Goal: Transaction & Acquisition: Purchase product/service

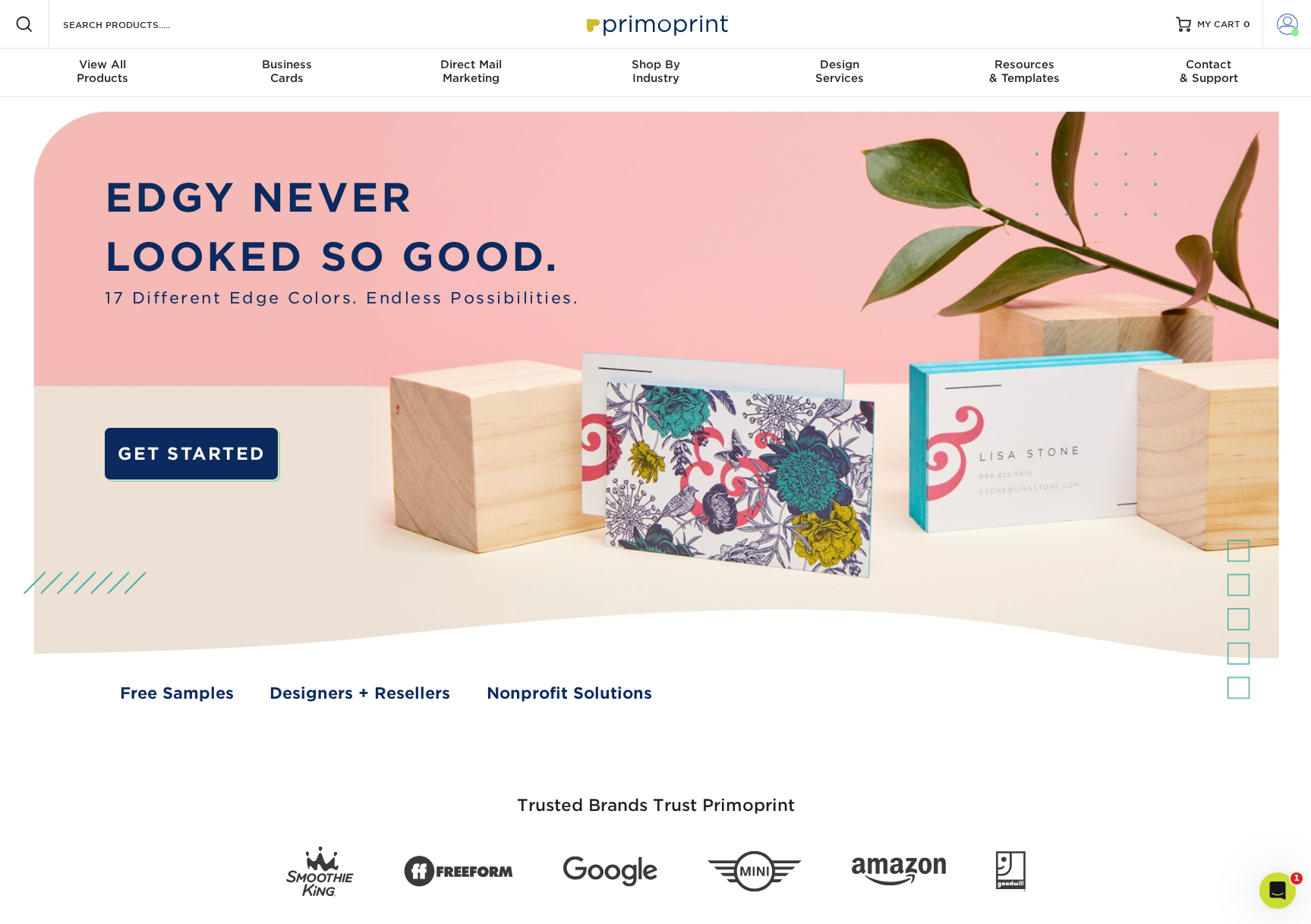
click at [1288, 29] on span at bounding box center [1287, 24] width 22 height 22
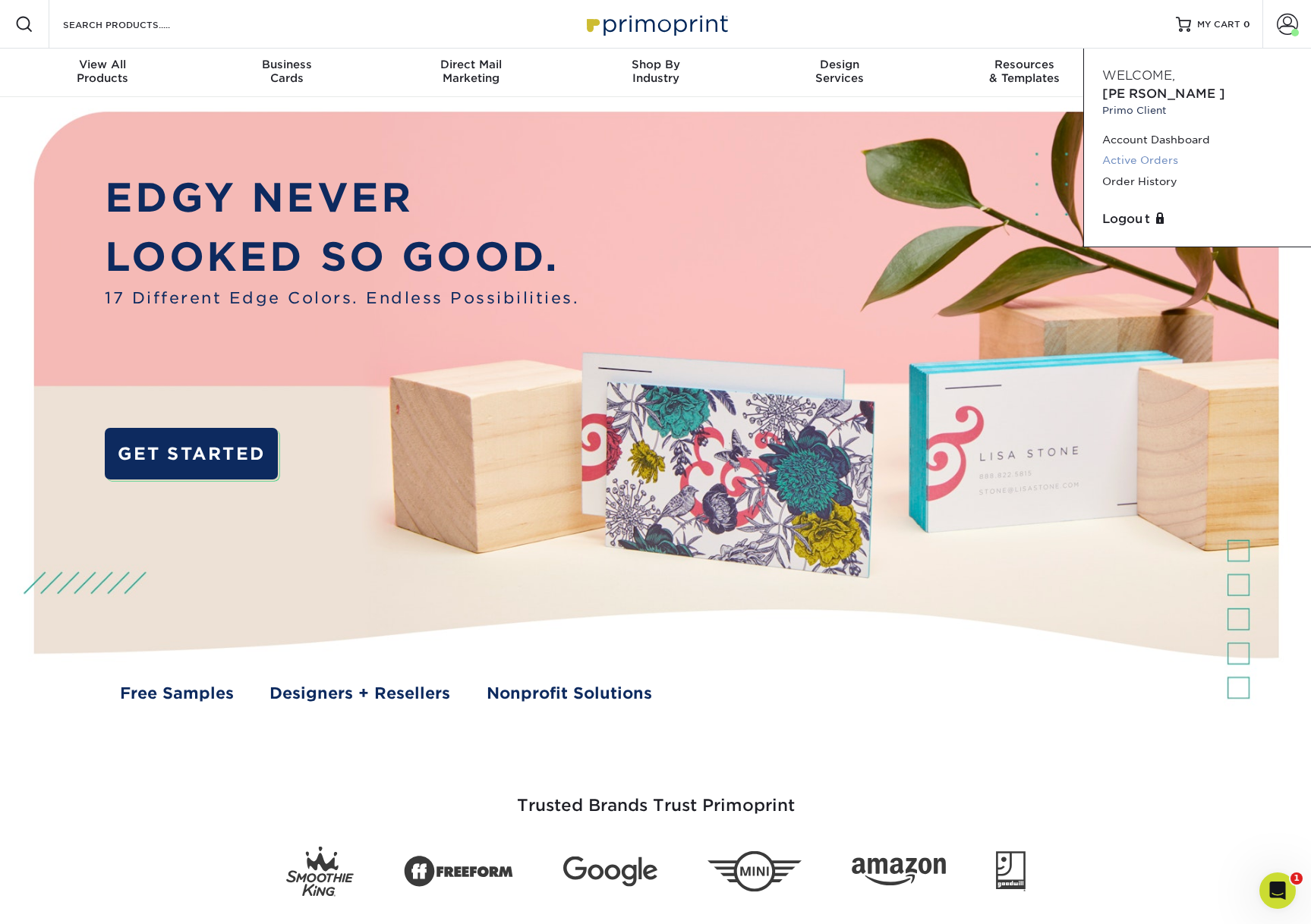
click at [1146, 151] on link "Active Orders" at bounding box center [1197, 161] width 190 height 21
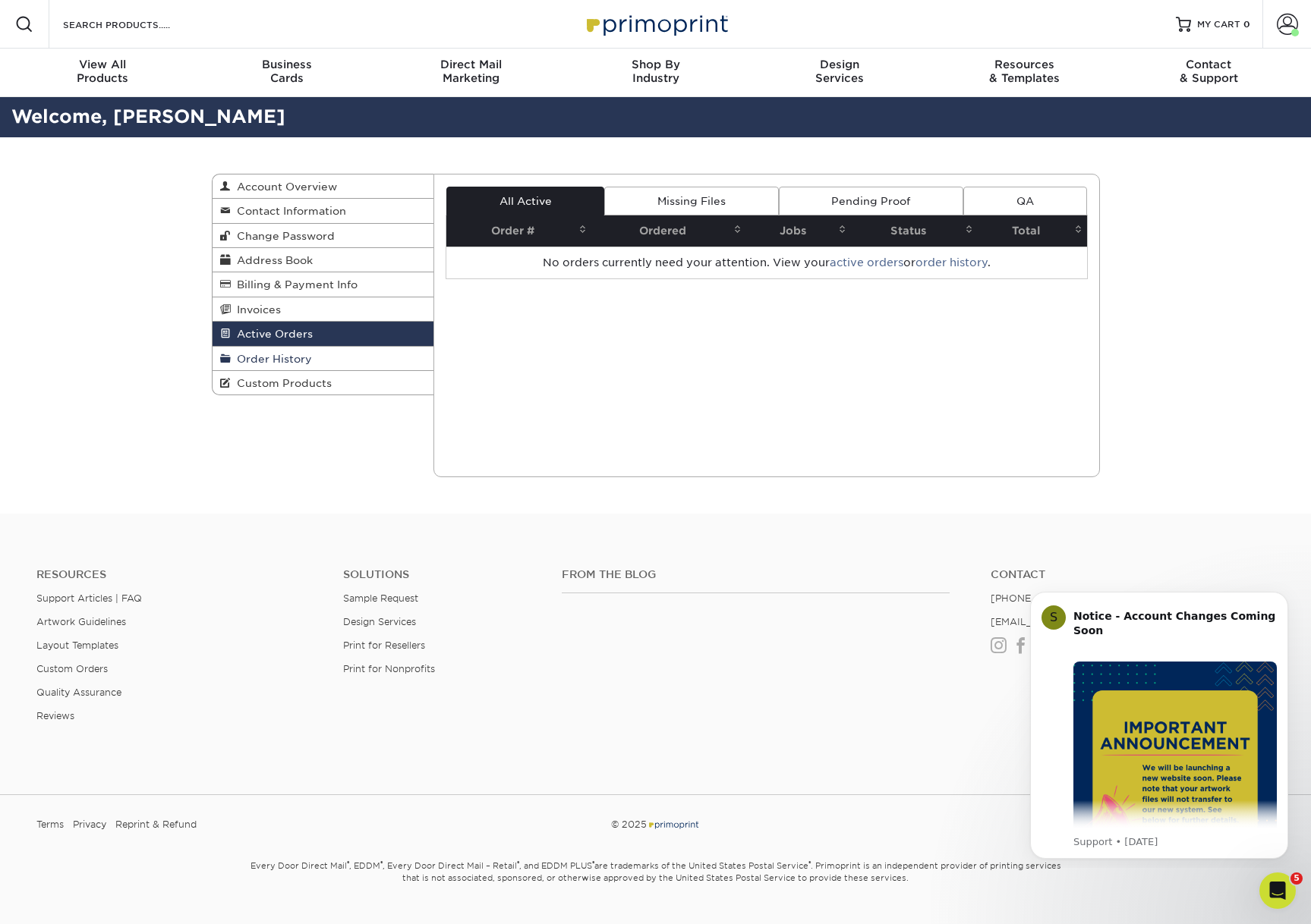
click at [261, 358] on span "Order History" at bounding box center [272, 358] width 81 height 12
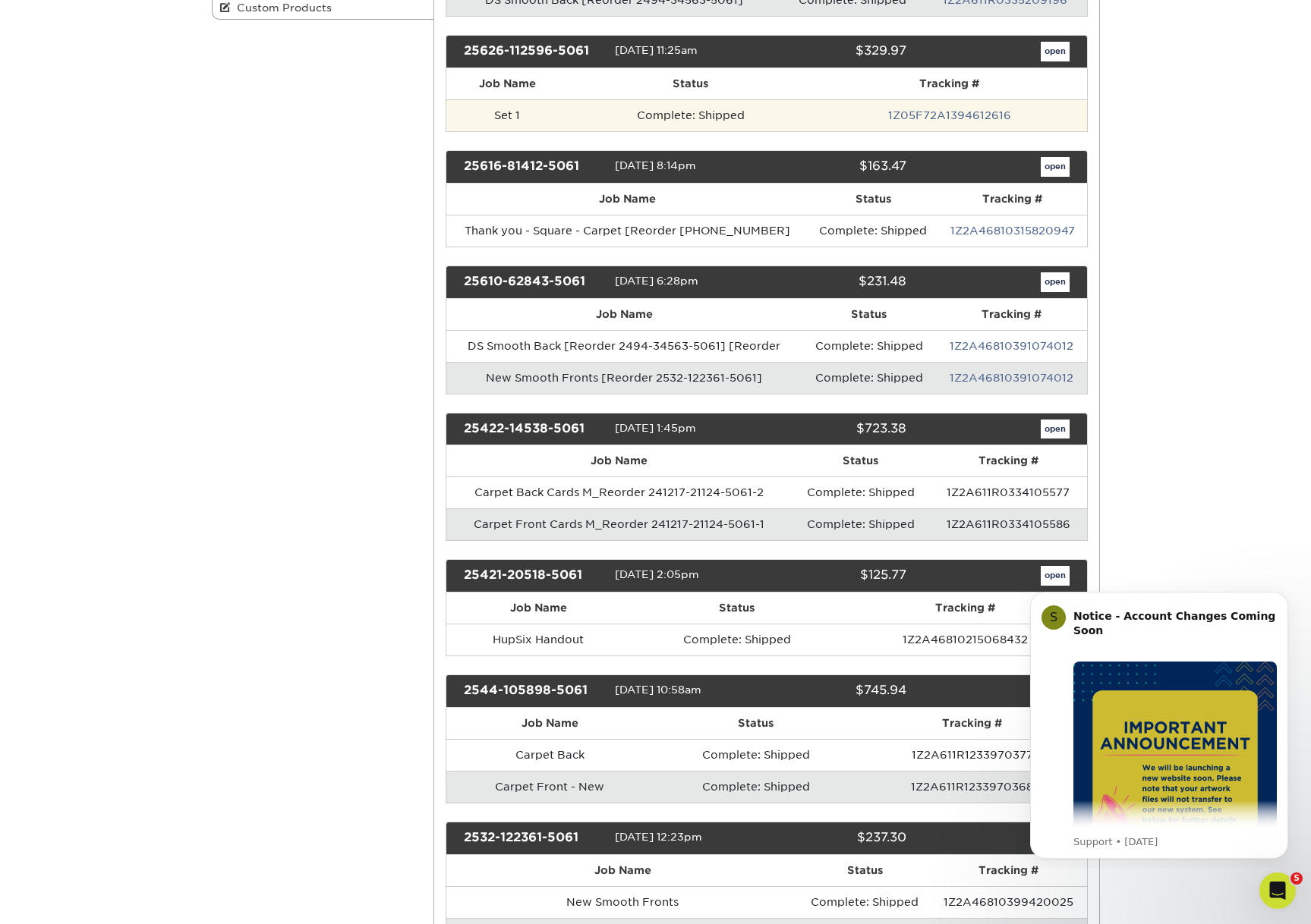
scroll to position [414, 0]
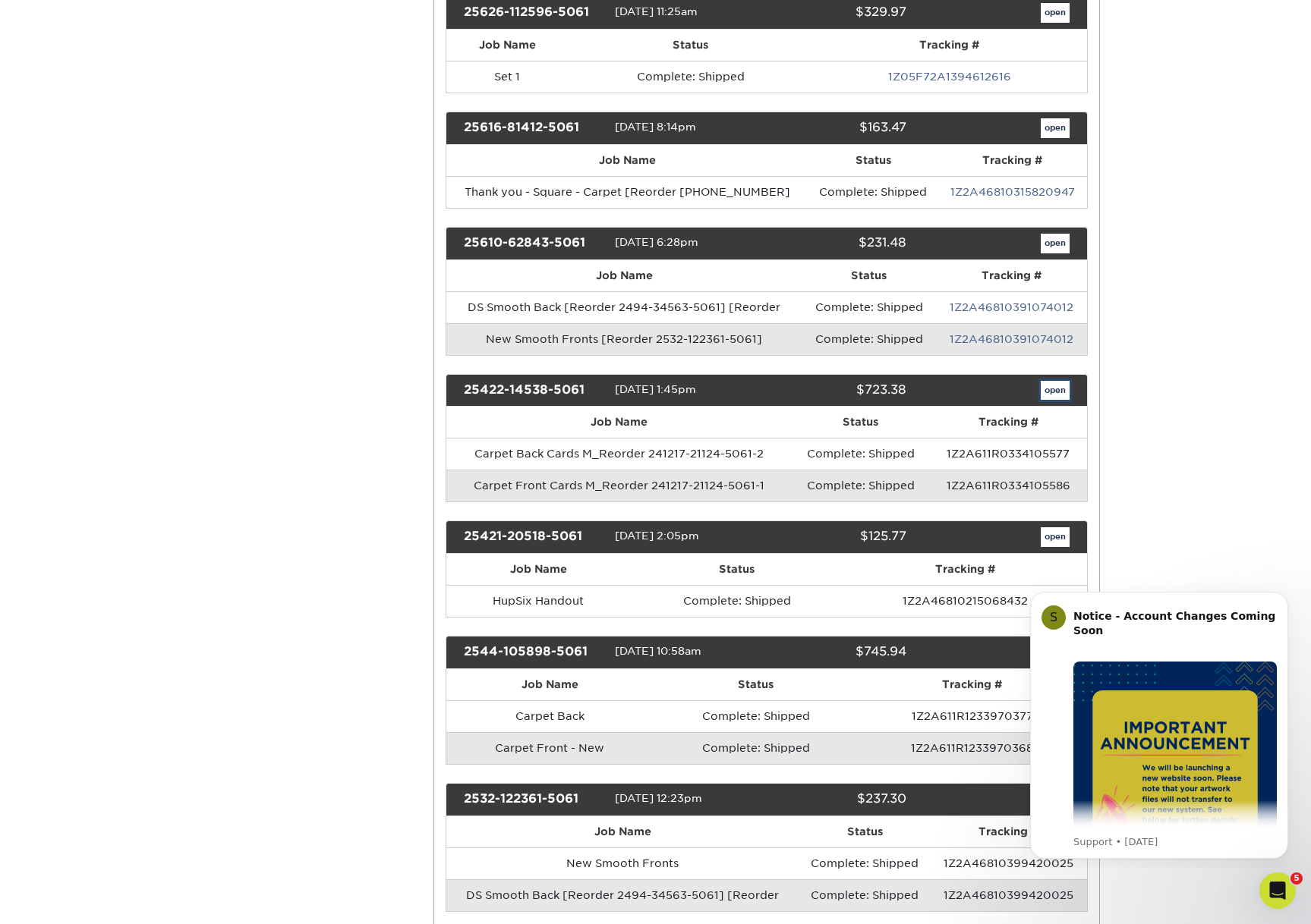
click at [1055, 386] on link "open" at bounding box center [1055, 390] width 29 height 20
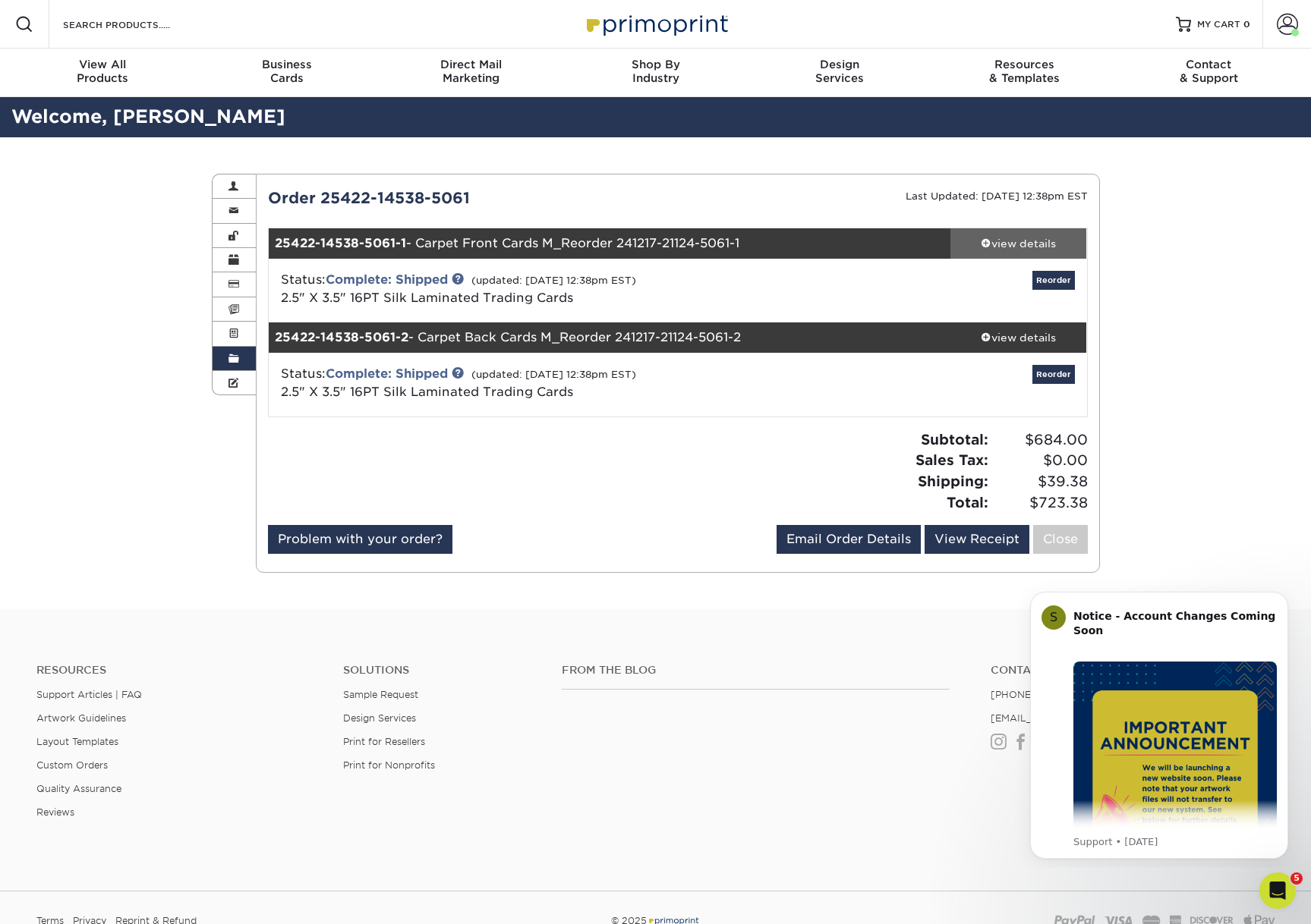
click at [1026, 248] on div "view details" at bounding box center [1018, 243] width 136 height 15
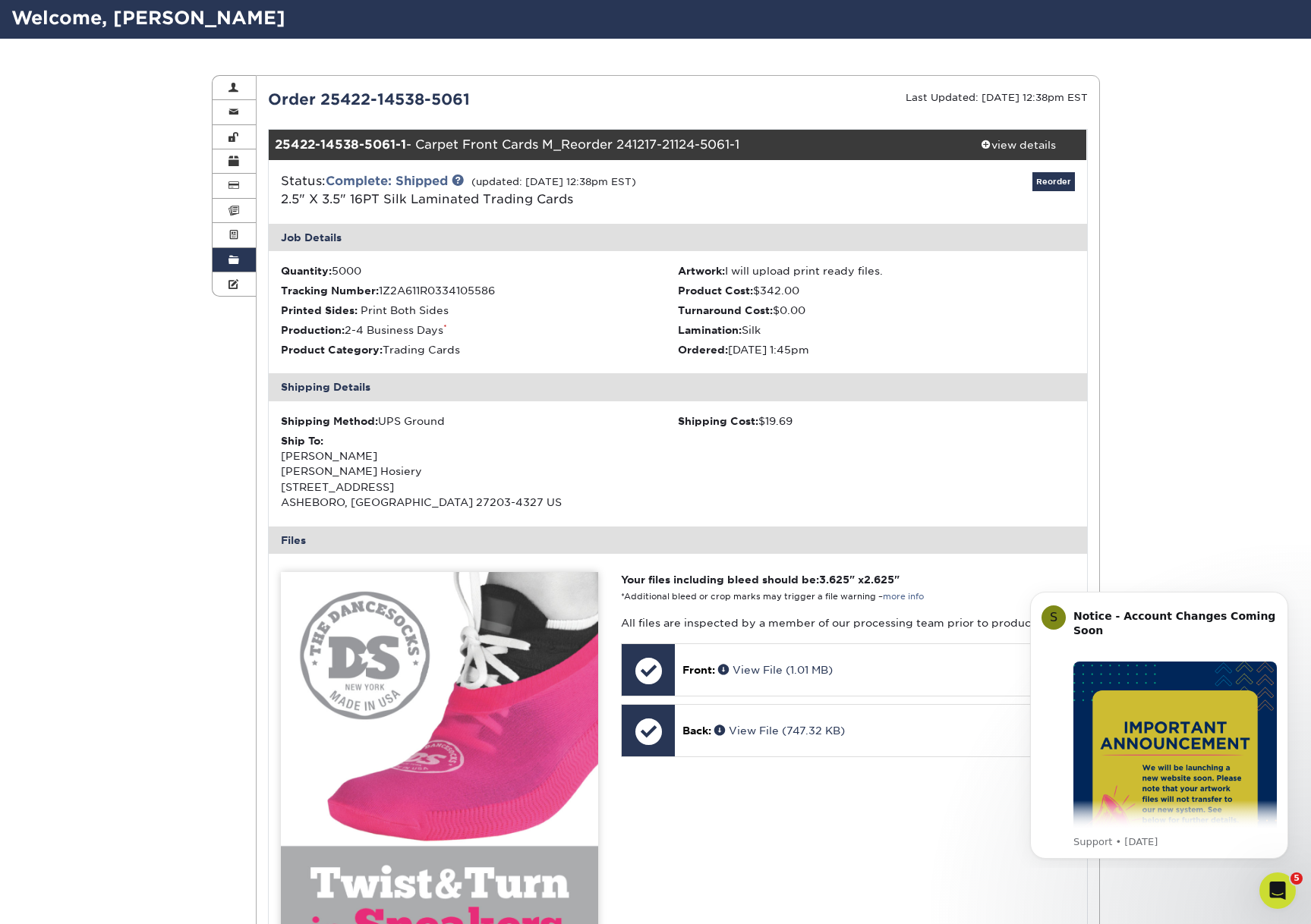
scroll to position [56, 0]
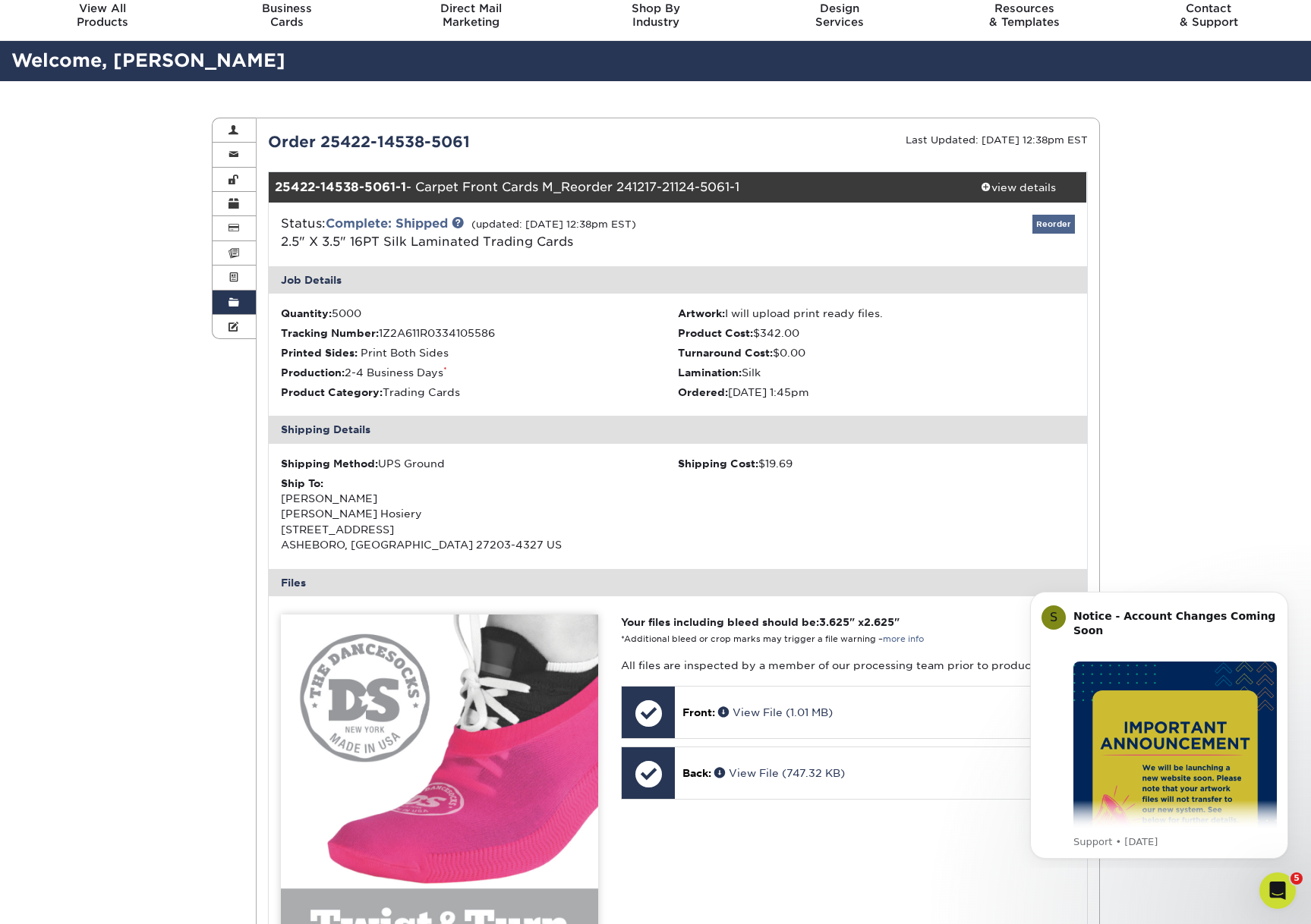
click at [1054, 224] on link "Reorder" at bounding box center [1053, 225] width 42 height 19
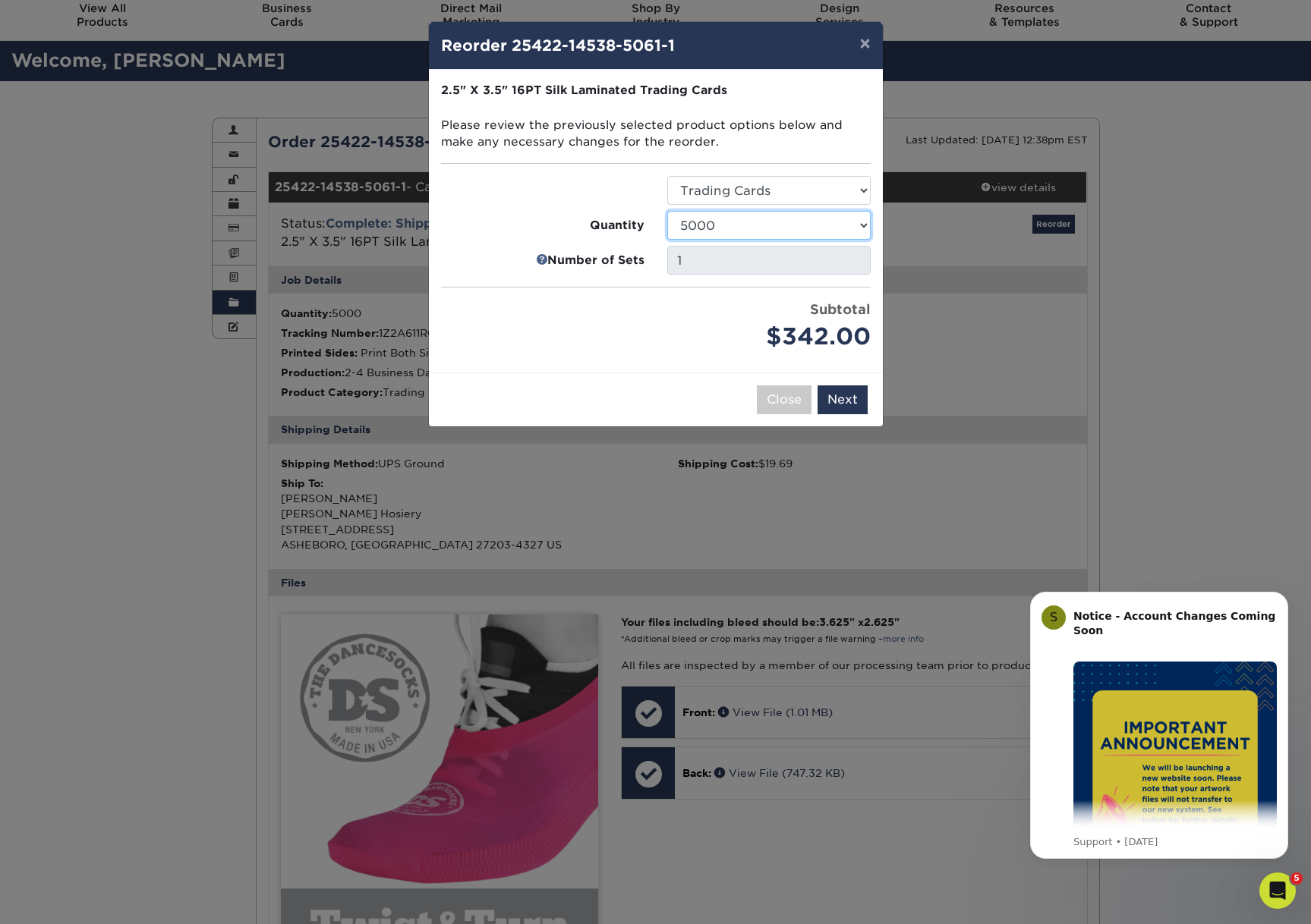
click at [732, 229] on select "25 50 75 100 250 500 1000 2500 5000 10000" at bounding box center [768, 225] width 203 height 29
select select "4c29185a-ec98-4488-8729-c2ae0e5f5fe1"
click at [667, 211] on select "25 50 75 100 250 500 1000 2500 5000 10000" at bounding box center [768, 225] width 203 height 29
click at [844, 403] on button "Next" at bounding box center [842, 400] width 50 height 29
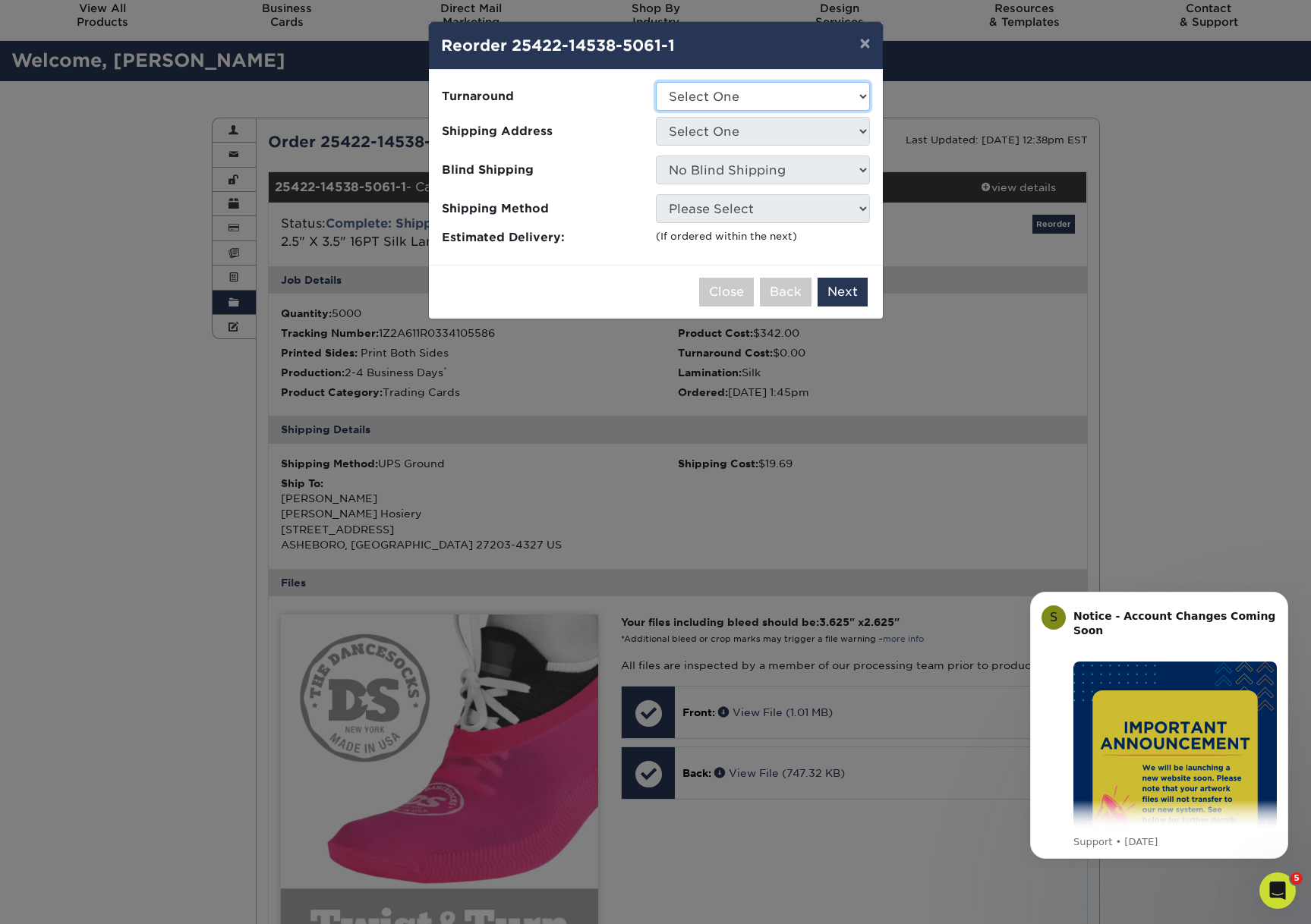
click at [758, 92] on select "Select One 2-4 Business Days" at bounding box center [763, 96] width 214 height 29
select select "686a4da1-2791-41af-9824-79282ecaae94"
click at [656, 82] on select "Select One 2-4 Business Days" at bounding box center [763, 96] width 214 height 29
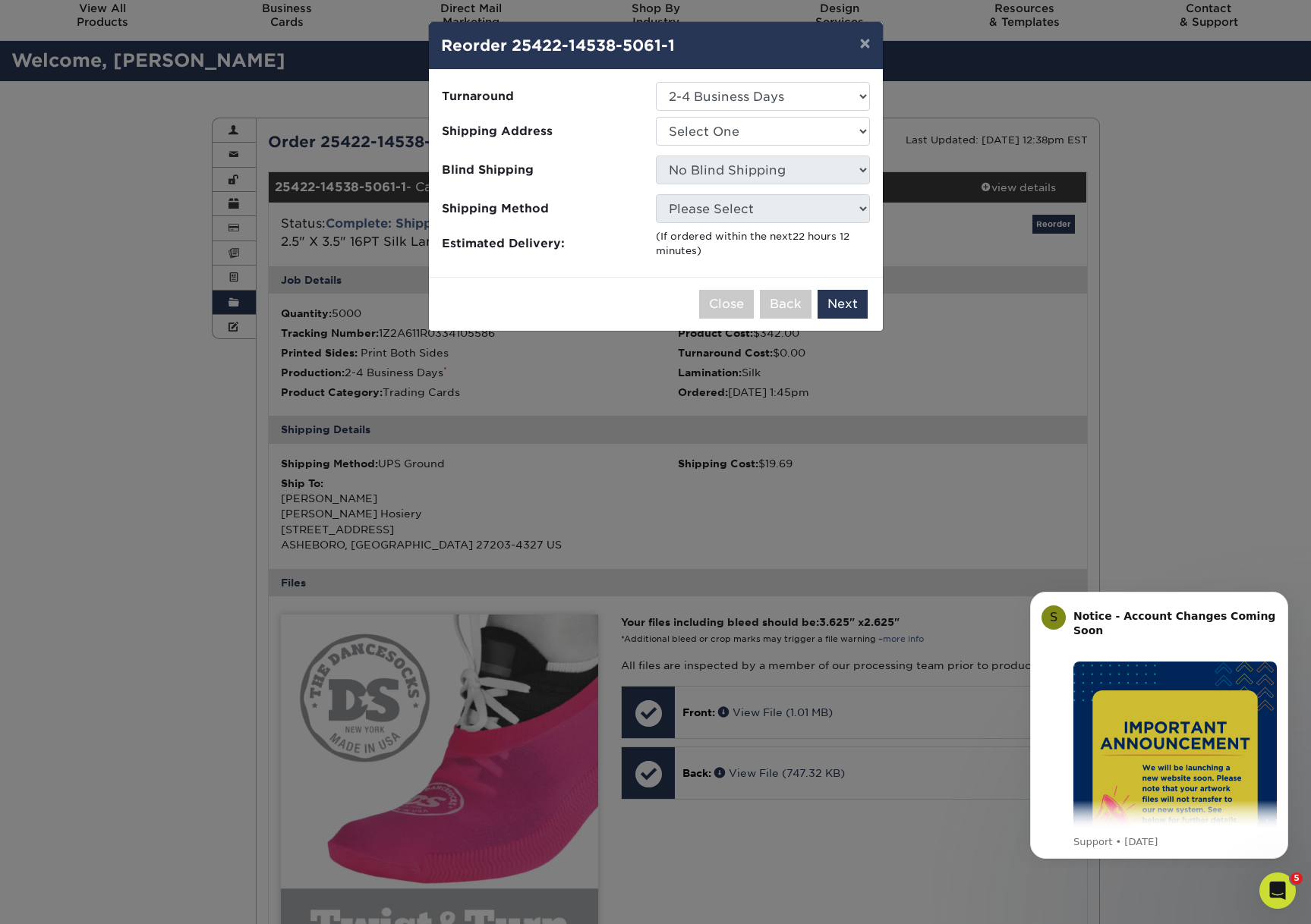
click at [728, 135] on select "Select One Bossong Rancho Star America" at bounding box center [763, 131] width 214 height 29
select select "263549"
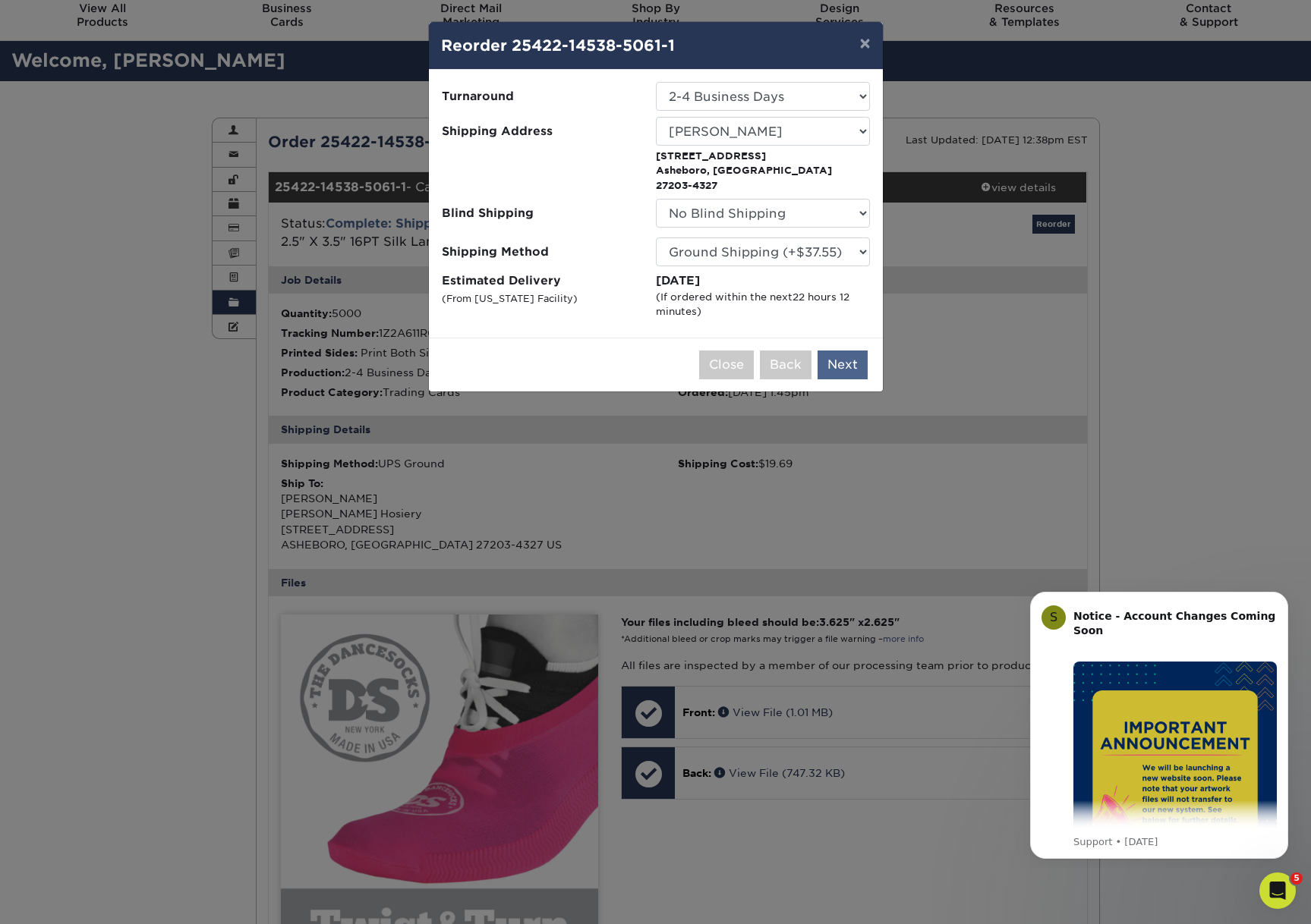
click at [841, 350] on button "Next" at bounding box center [842, 365] width 50 height 29
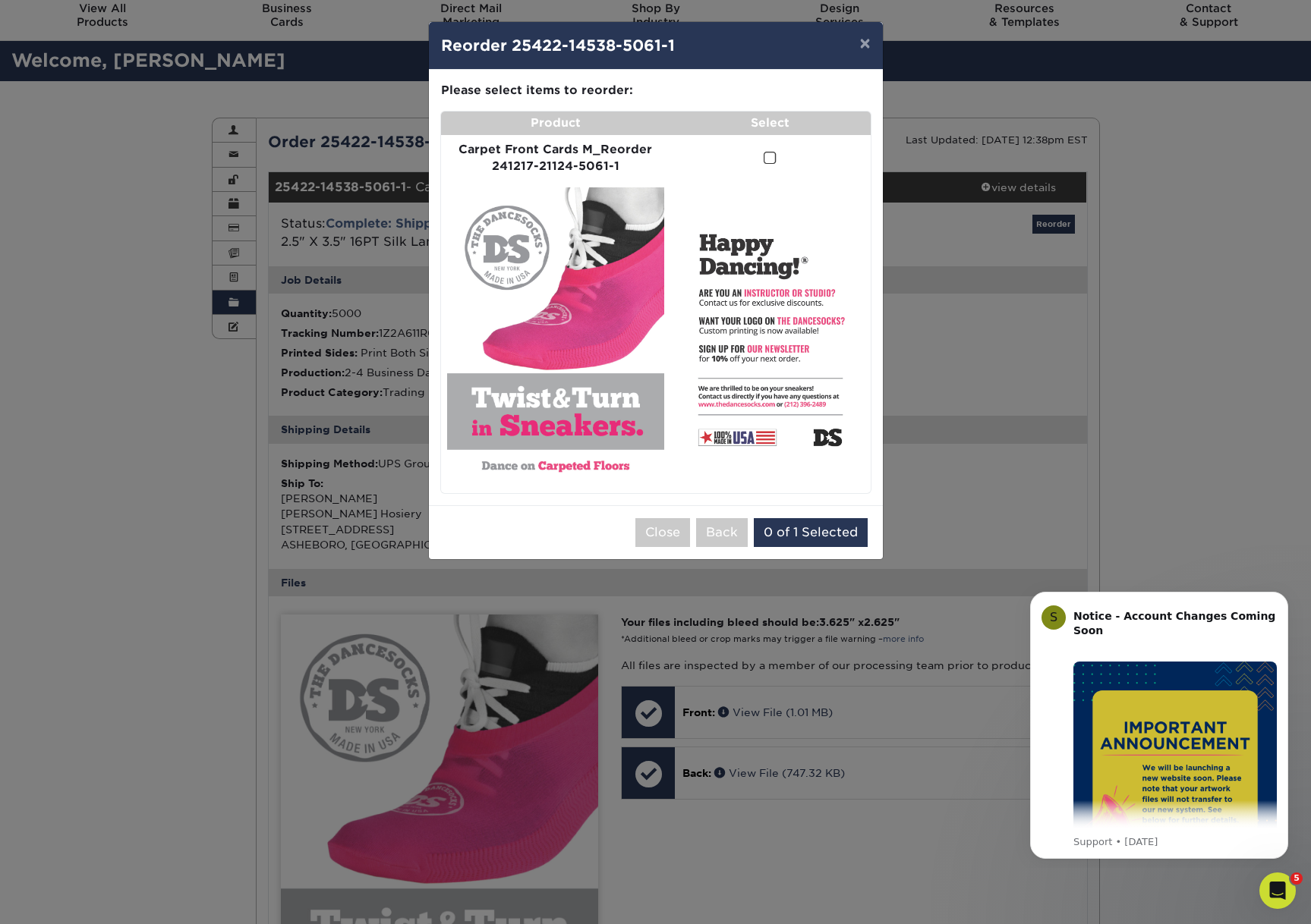
click at [764, 151] on span at bounding box center [770, 159] width 13 height 14
click at [0, 0] on input "checkbox" at bounding box center [0, 0] width 0 height 0
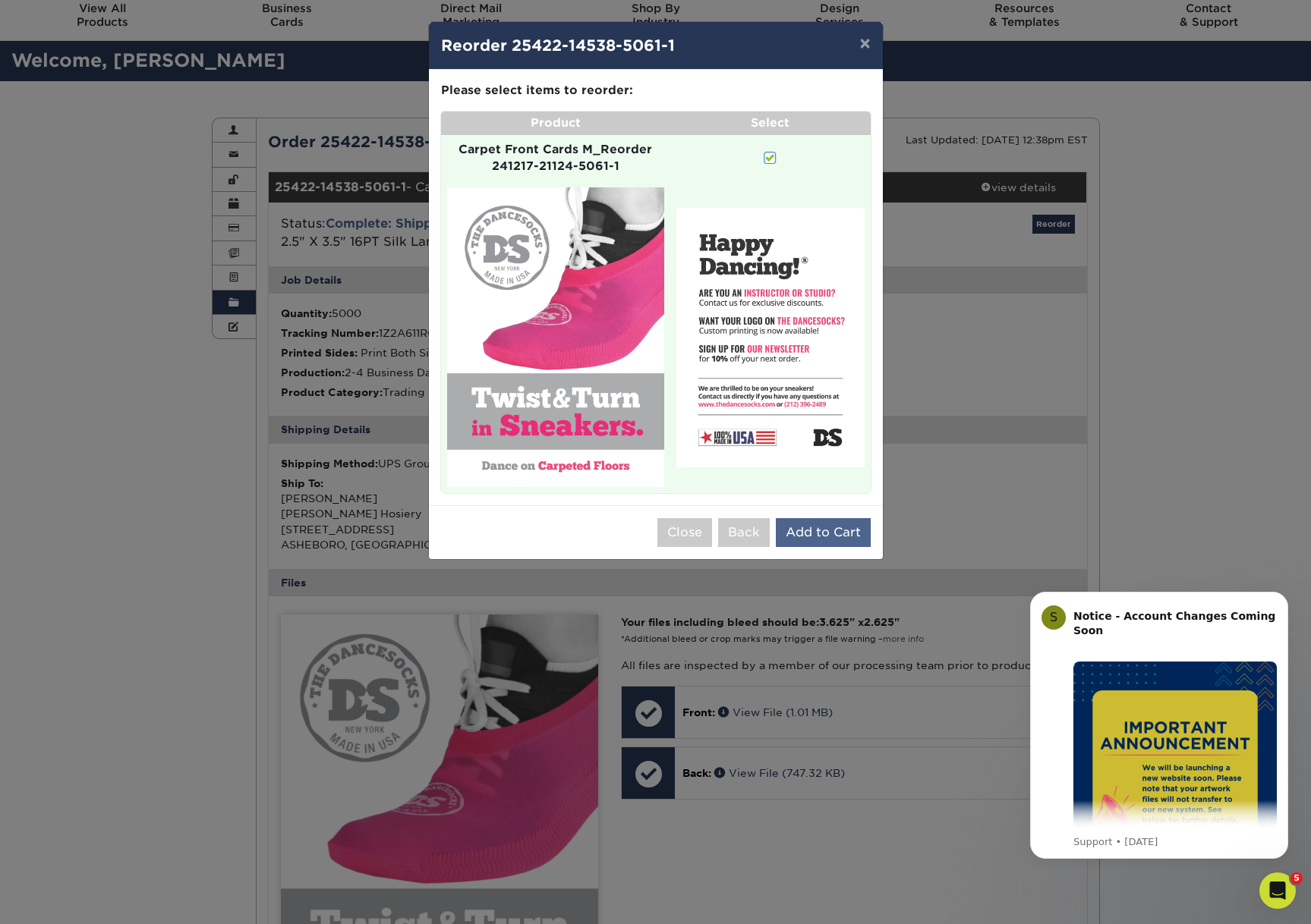
click at [815, 531] on button "Add to Cart" at bounding box center [822, 533] width 95 height 29
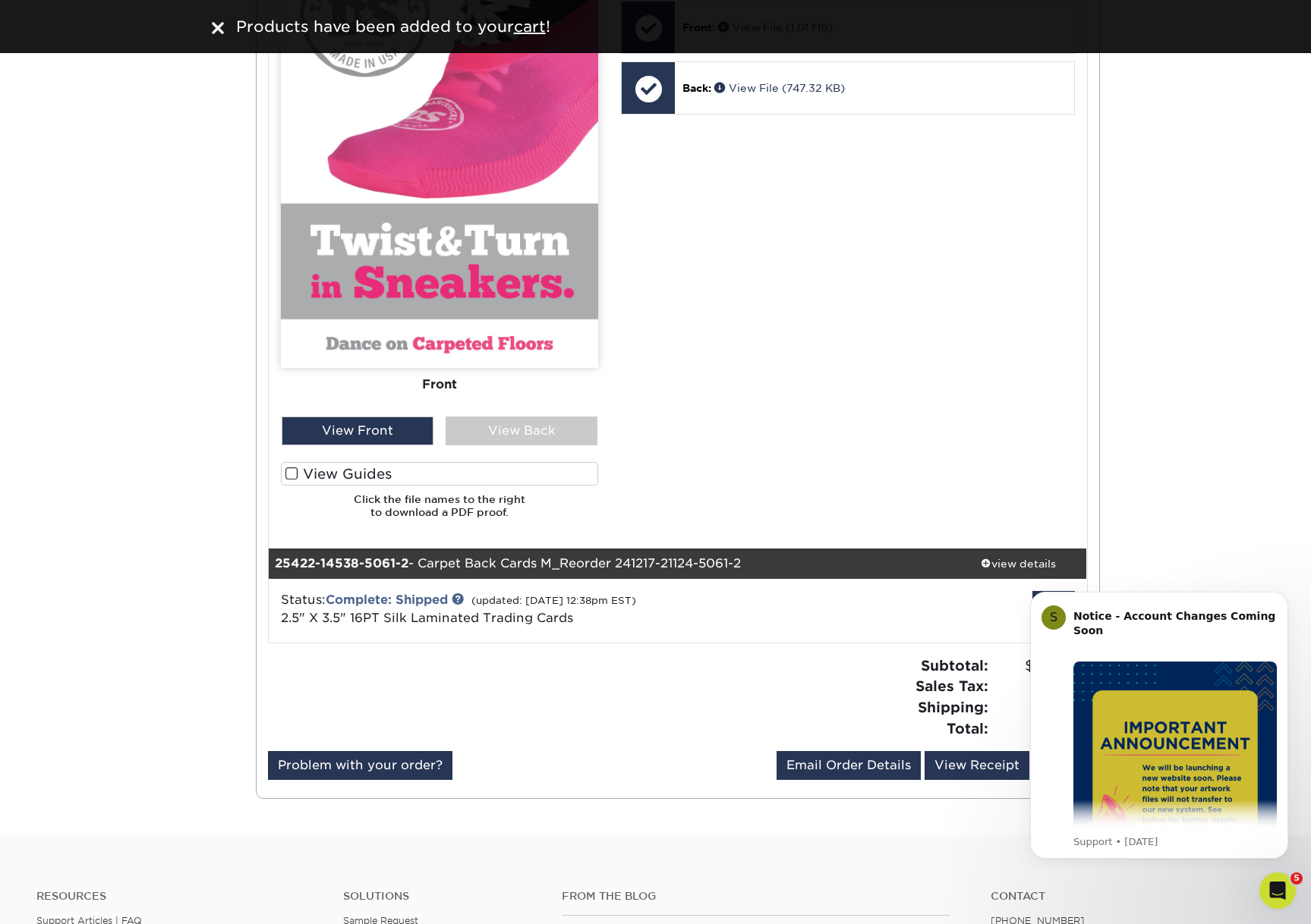
scroll to position [959, 0]
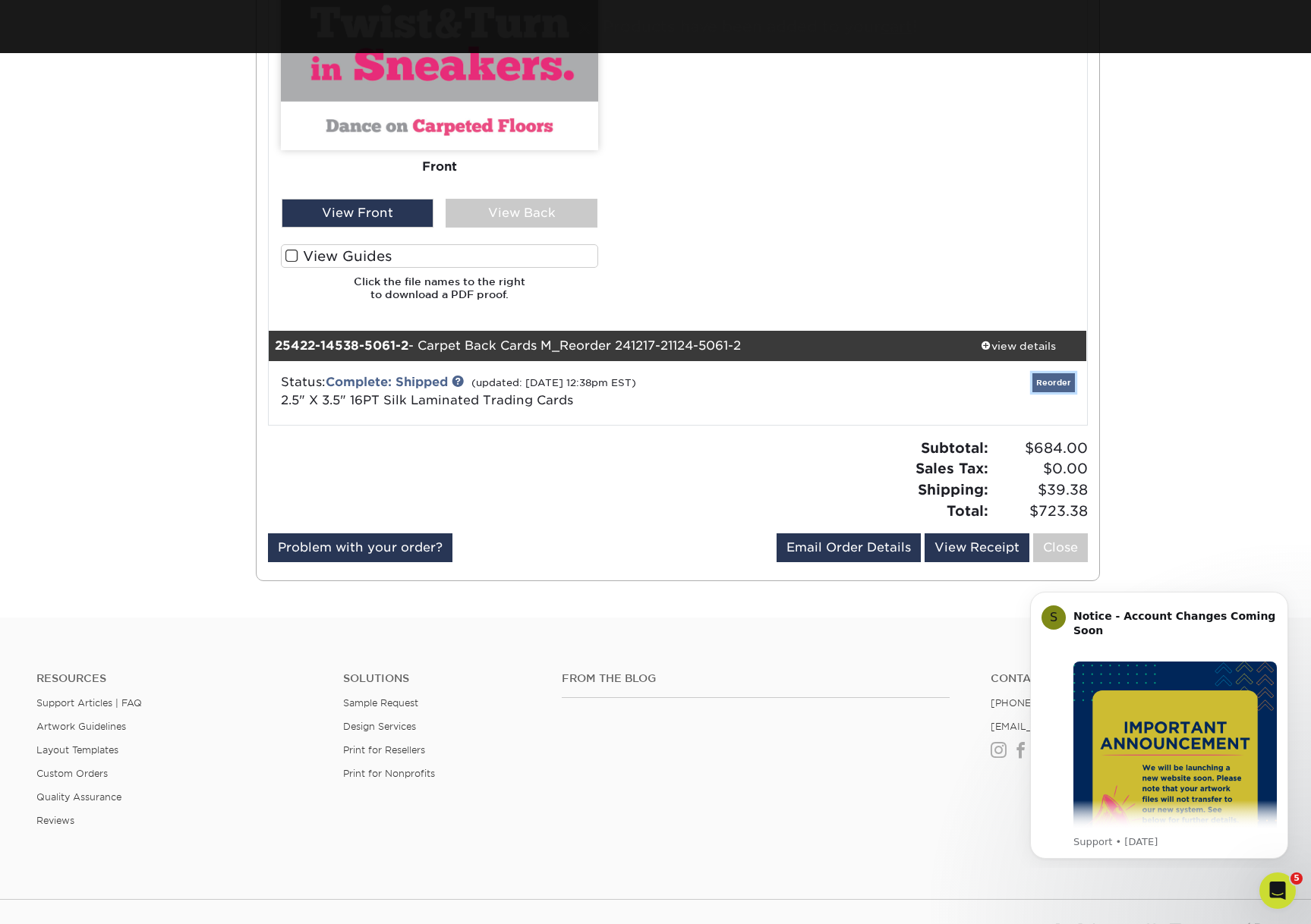
click at [1057, 380] on link "Reorder" at bounding box center [1053, 383] width 42 height 19
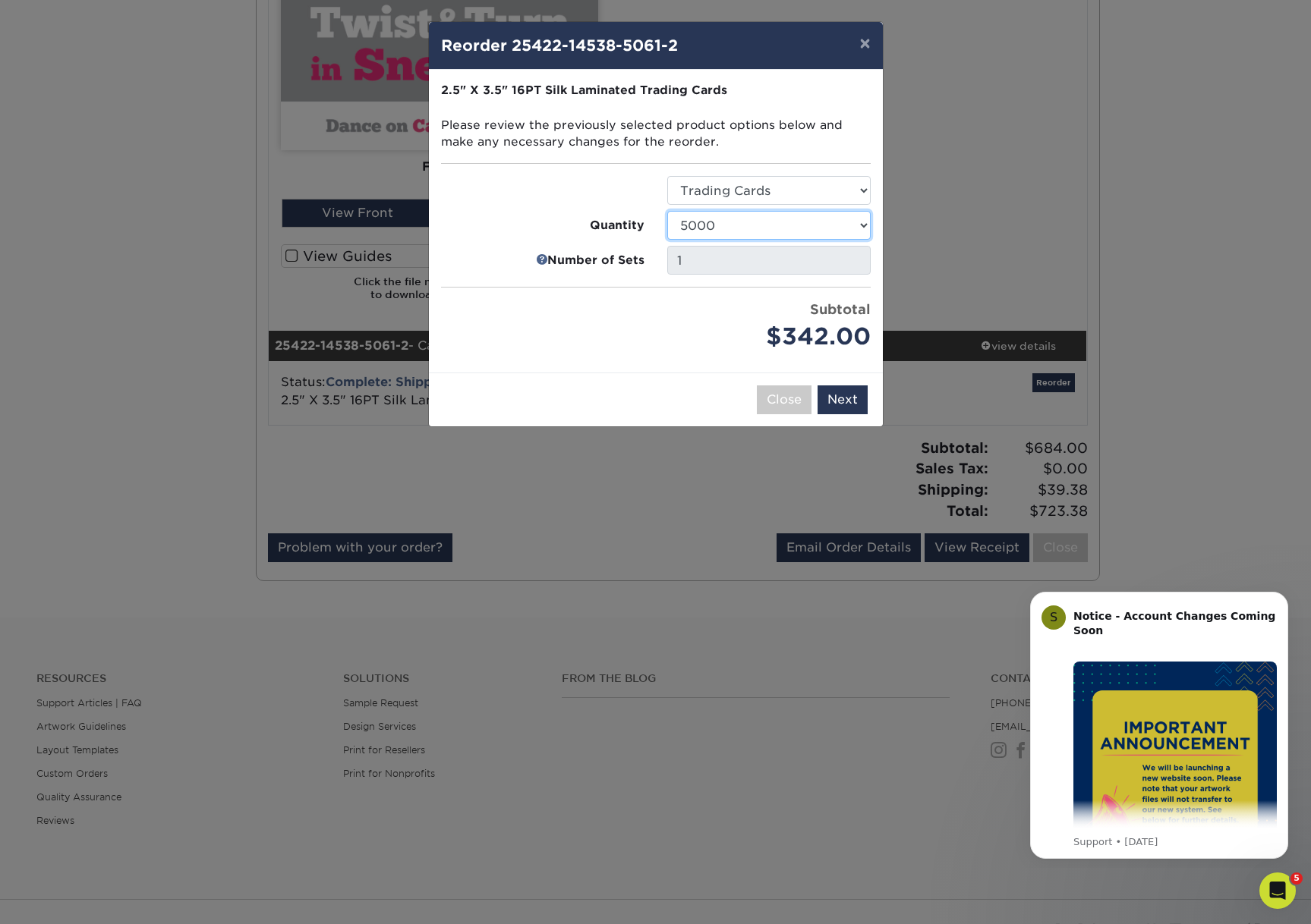
click at [726, 225] on select "25 50 75 100 250 500 1000 2500 5000 10000" at bounding box center [768, 225] width 203 height 29
click at [836, 401] on button "Next" at bounding box center [842, 400] width 50 height 29
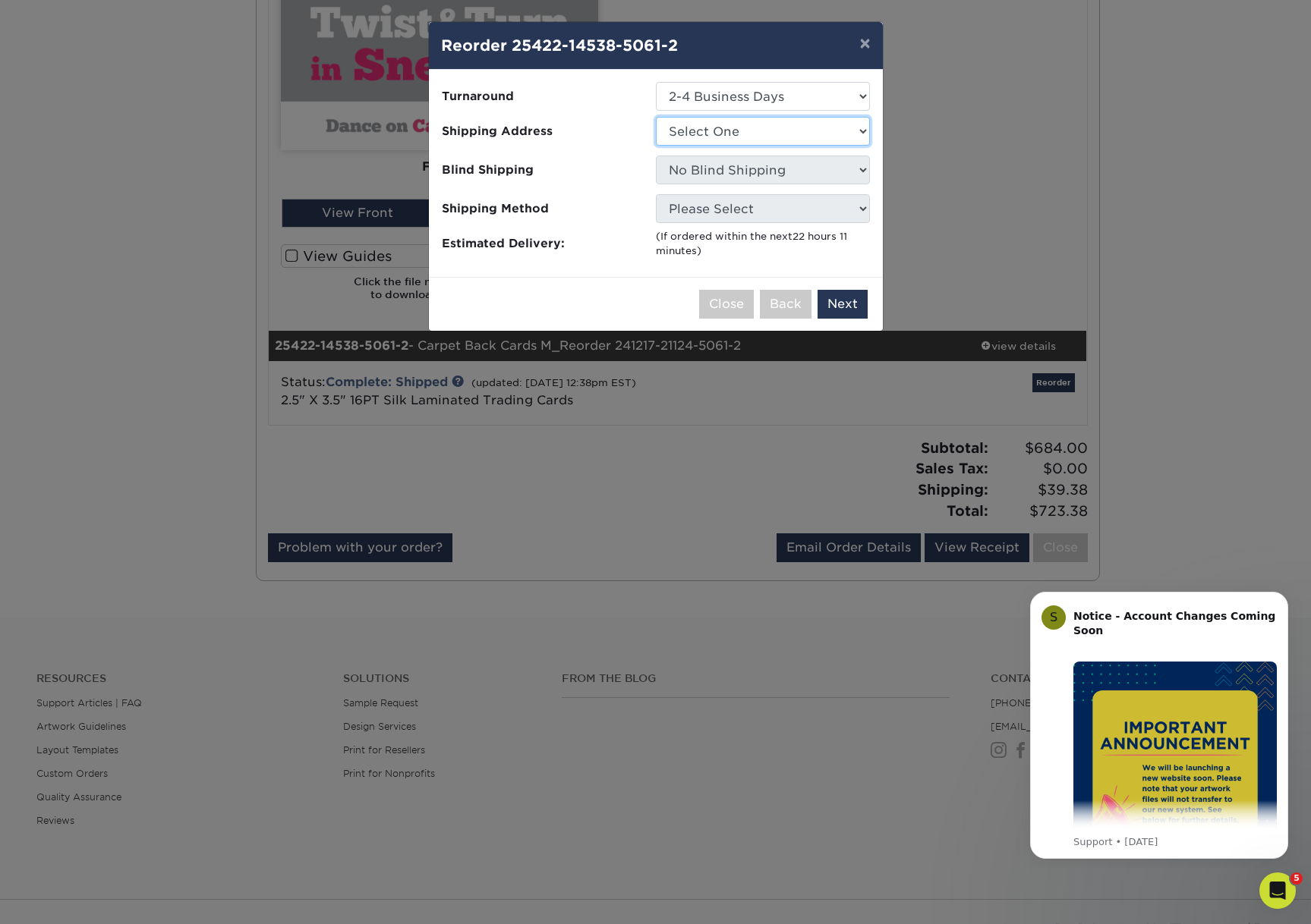
click at [720, 132] on select "Select One Bossong Rancho Star America" at bounding box center [763, 131] width 214 height 29
select select "263549"
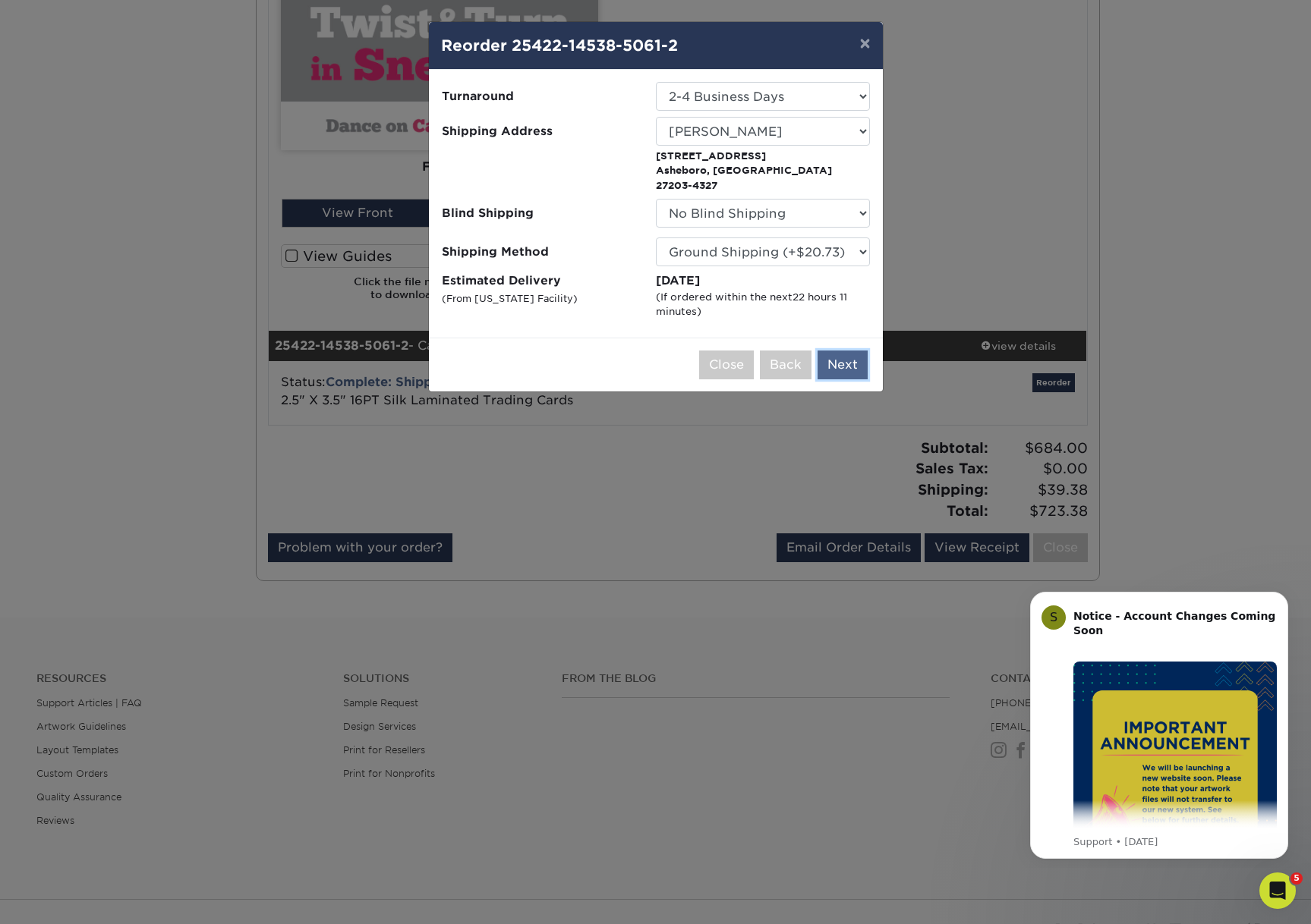
click at [844, 358] on button "Next" at bounding box center [842, 365] width 50 height 29
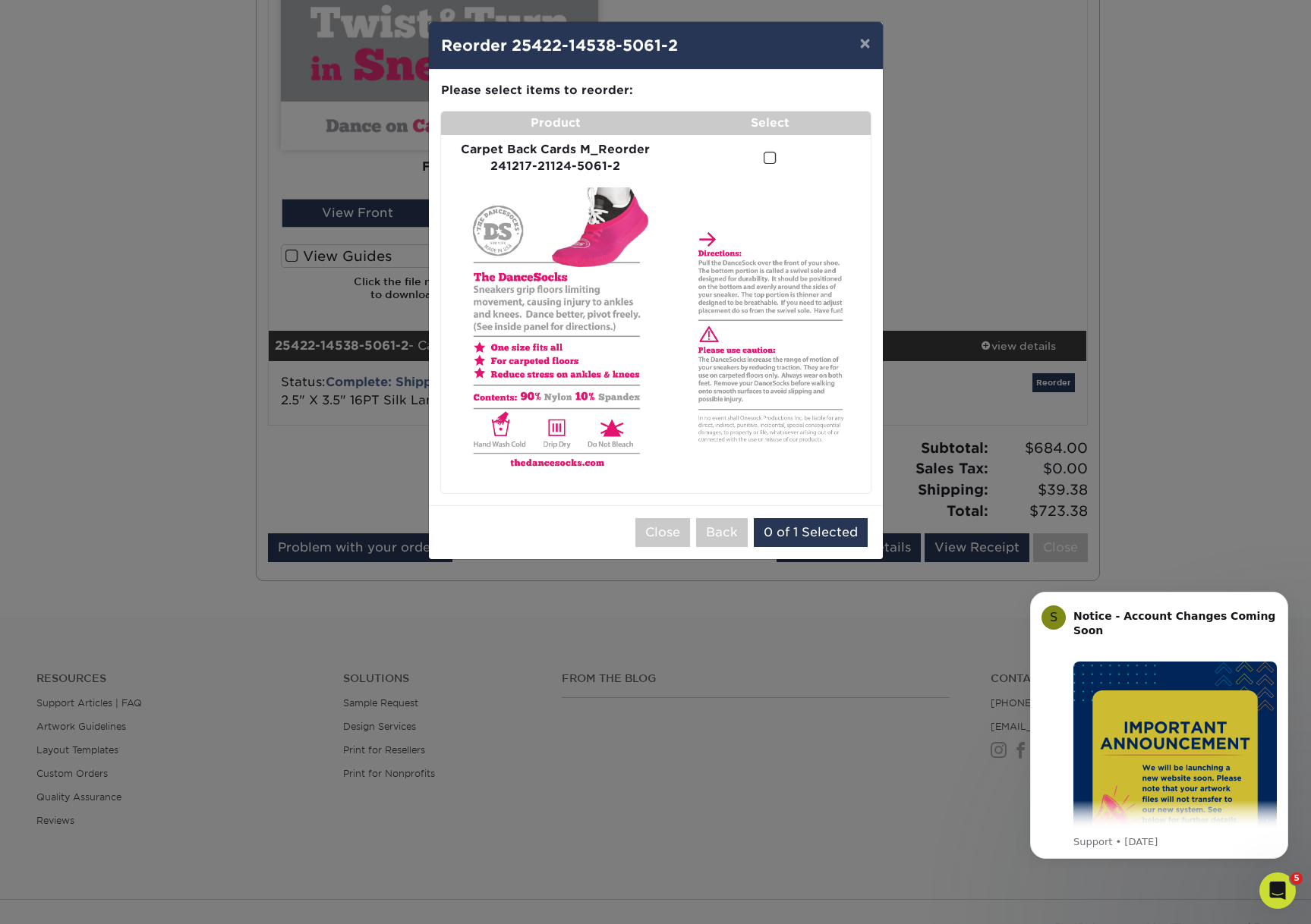
click at [766, 159] on span at bounding box center [770, 159] width 13 height 14
click at [0, 0] on input "checkbox" at bounding box center [0, 0] width 0 height 0
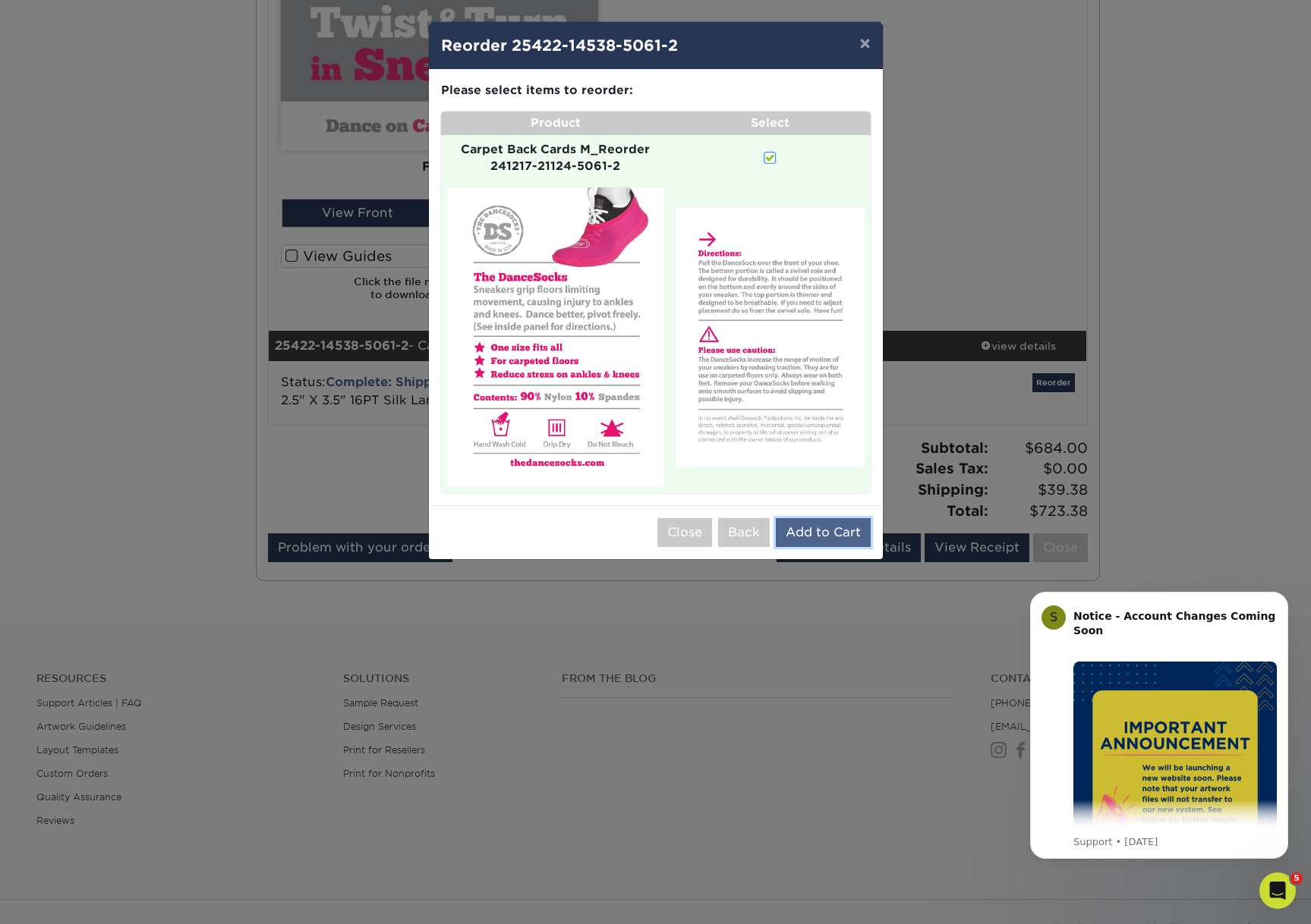
click at [815, 534] on button "Add to Cart" at bounding box center [822, 533] width 95 height 29
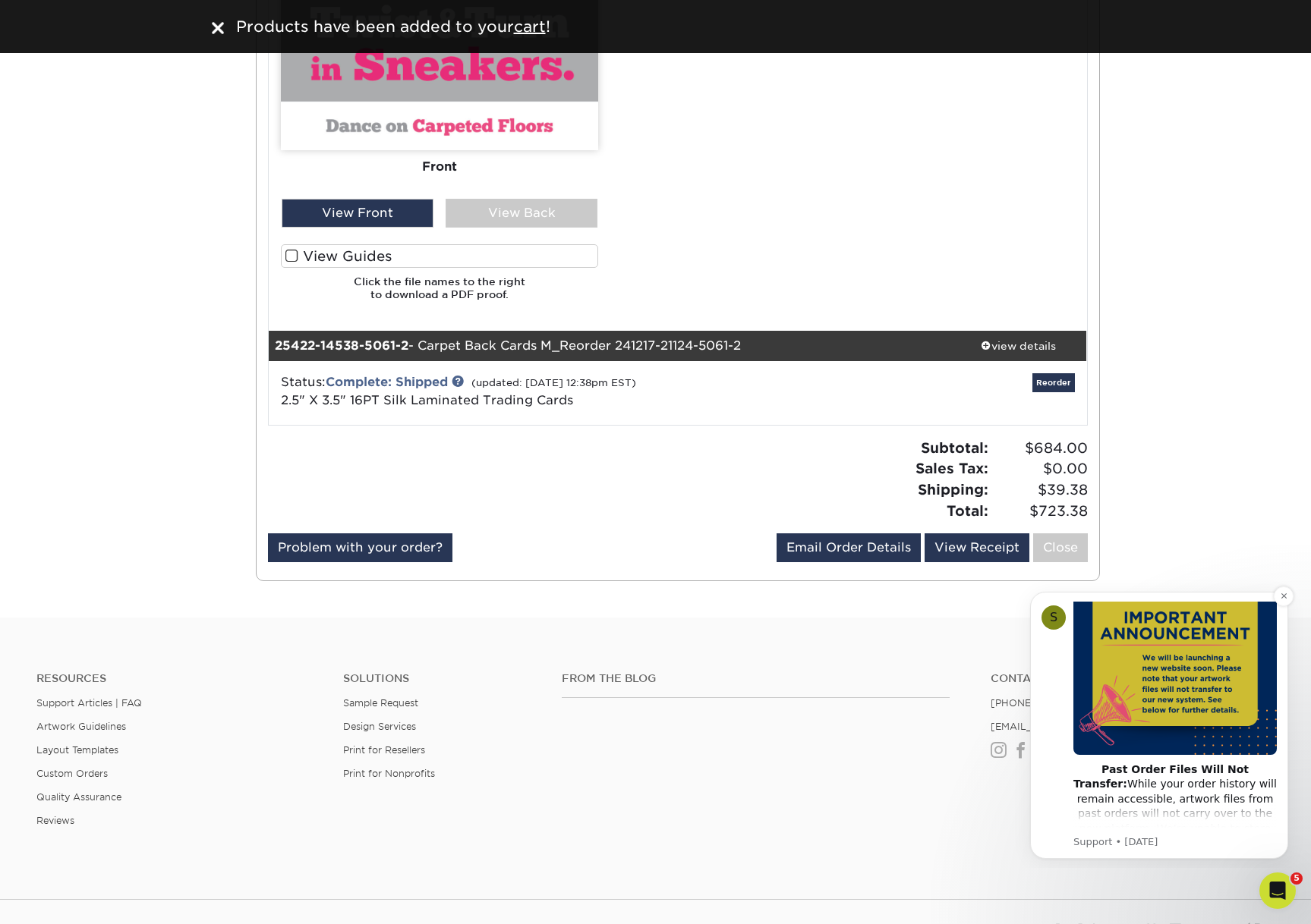
scroll to position [119, 0]
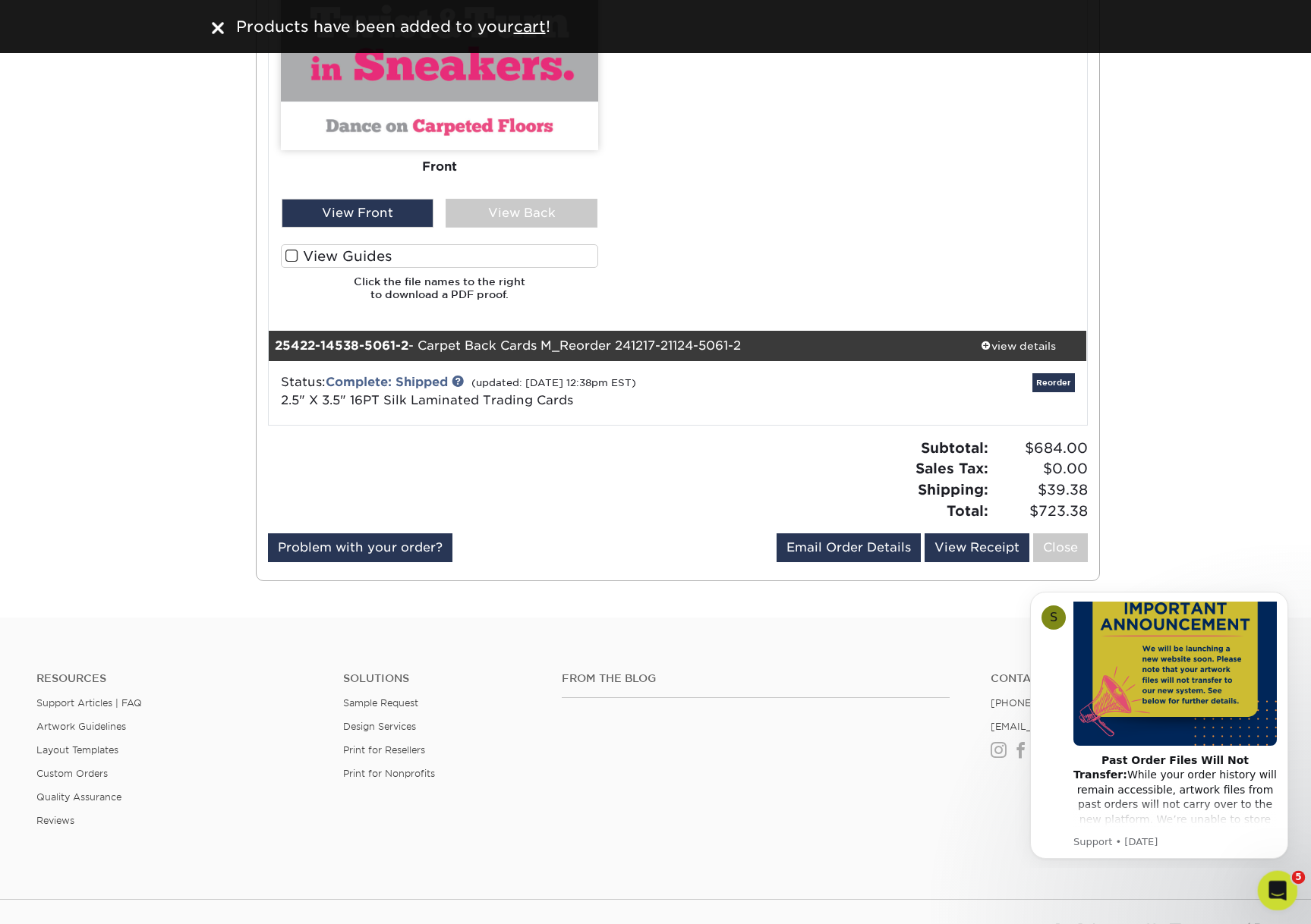
click at [1263, 878] on div "Open Intercom Messenger" at bounding box center [1275, 888] width 50 height 50
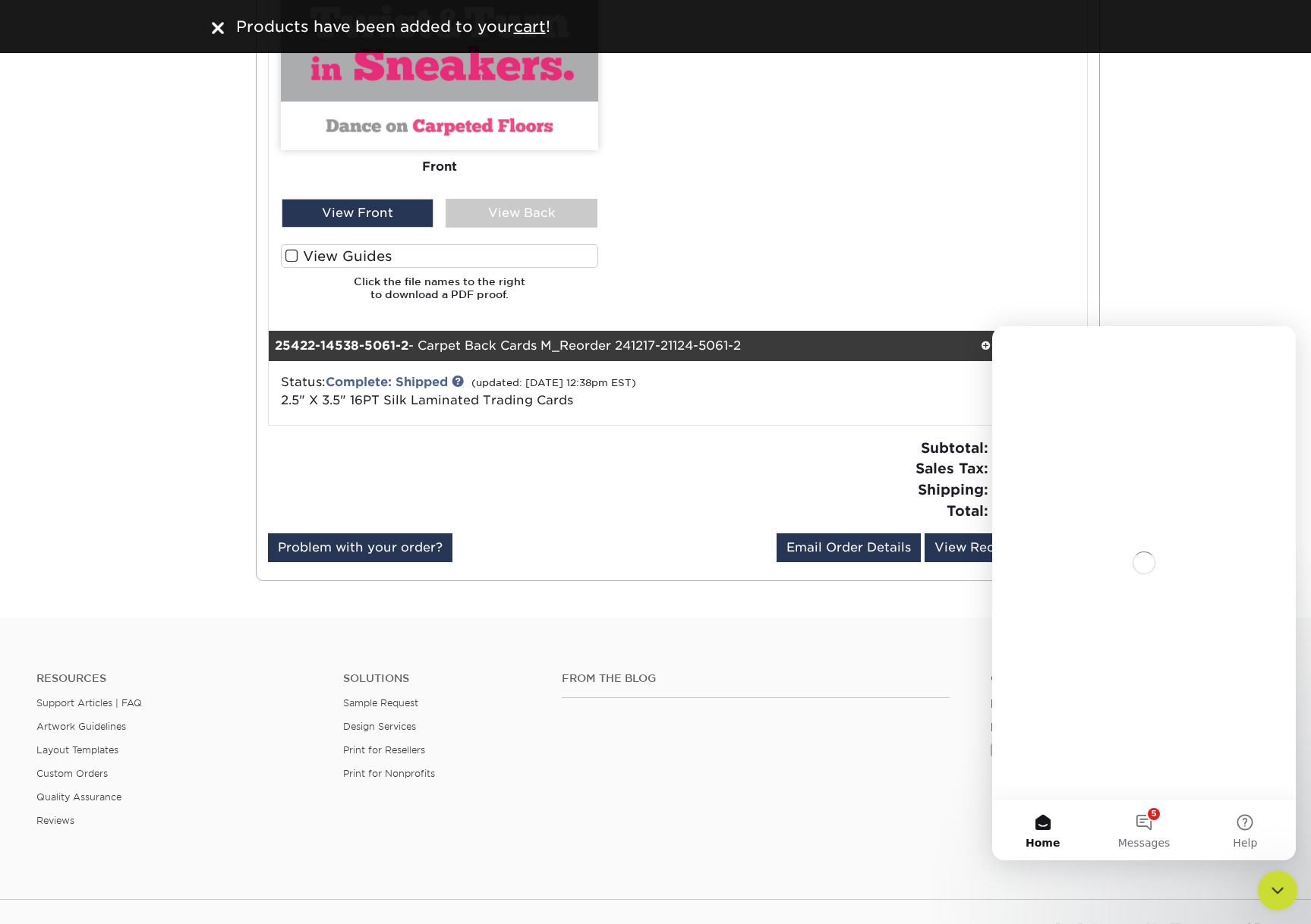
scroll to position [0, 0]
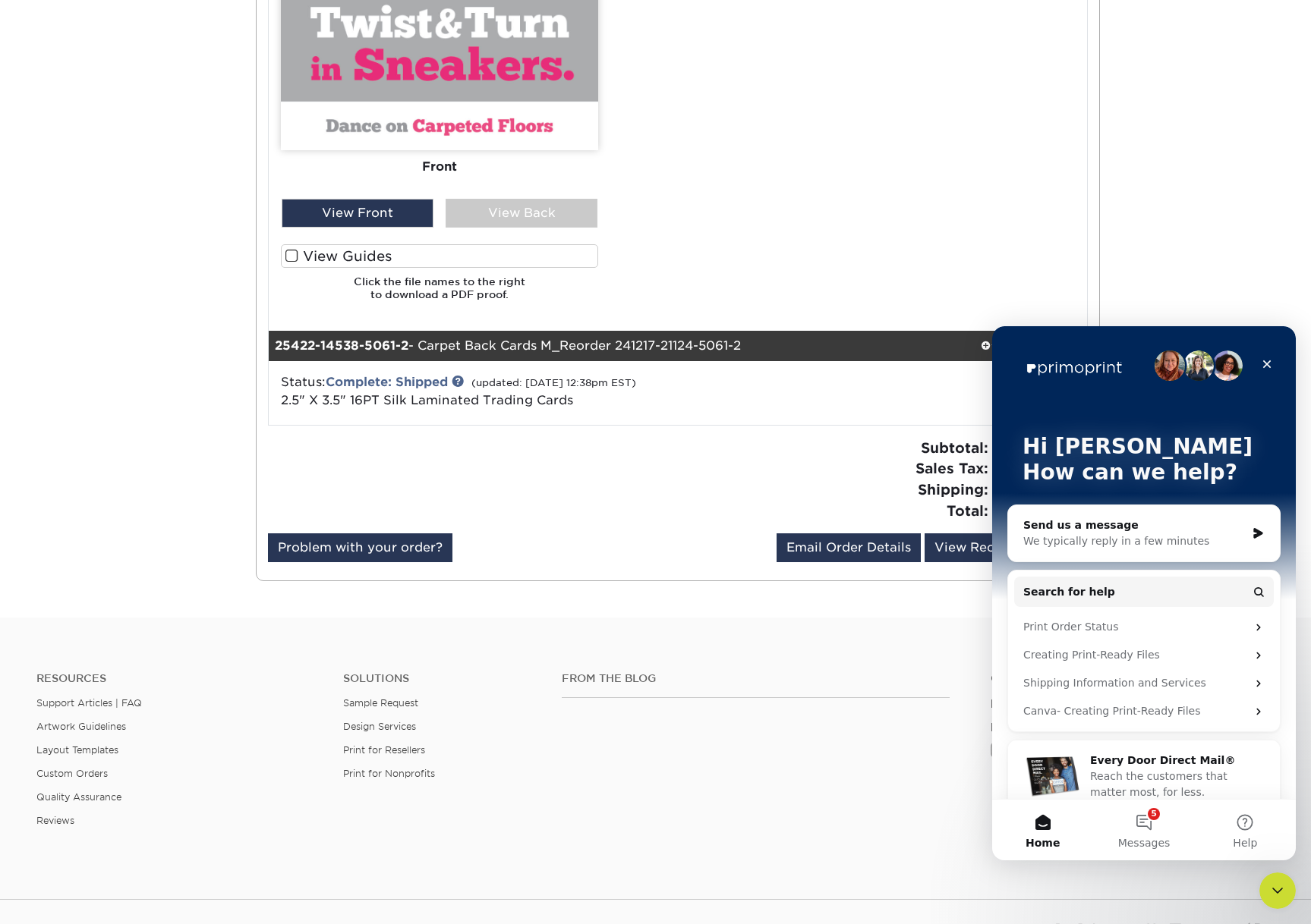
click at [872, 807] on div "From the Blog Contact [PHONE_NUMBER] [EMAIL_ADDRESS][DOMAIN_NAME] Instagram Fac…" at bounding box center [918, 762] width 736 height 178
click at [1278, 891] on icon "Close Intercom Messenger" at bounding box center [1275, 888] width 18 height 18
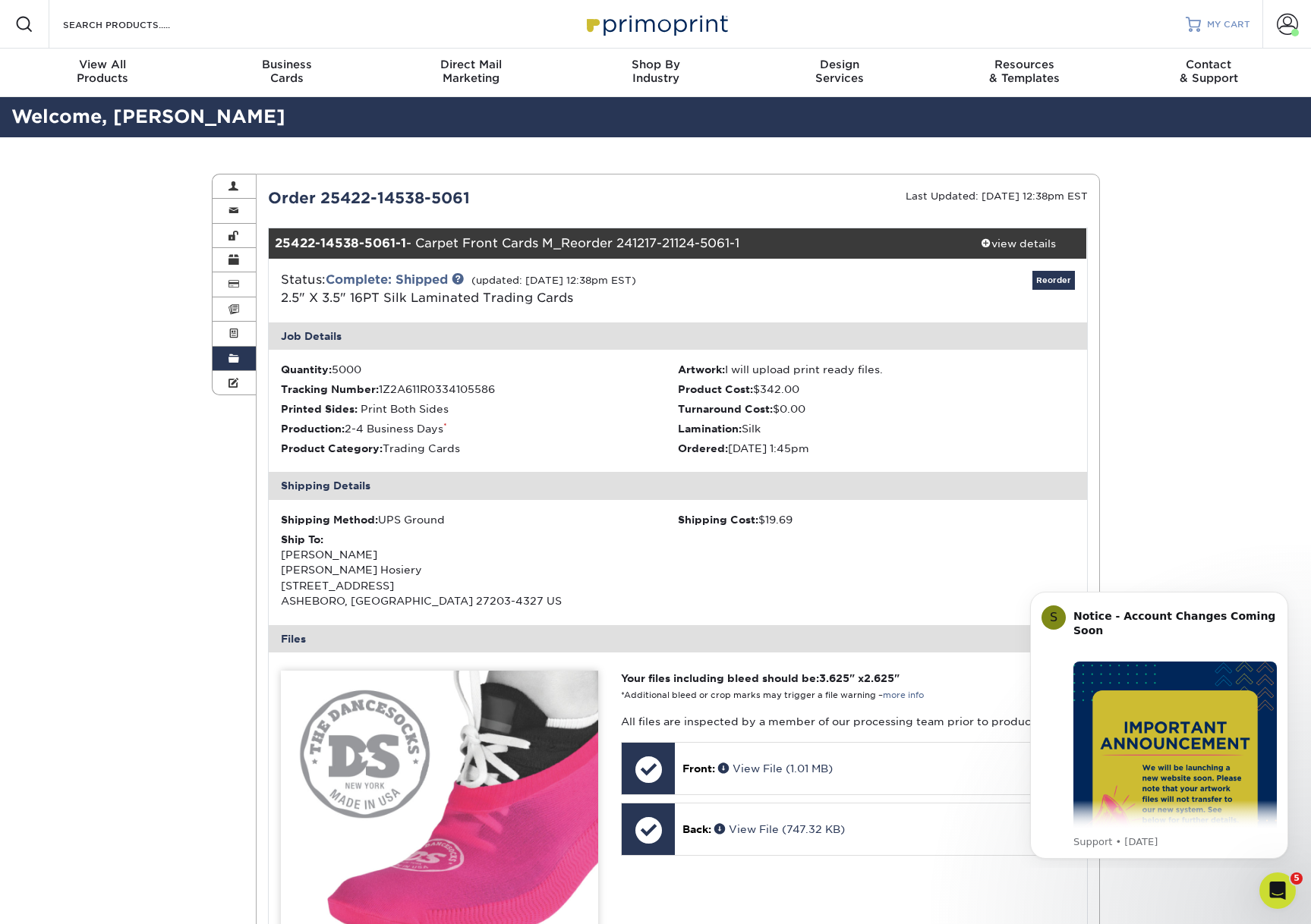
click at [1236, 24] on span "MY CART" at bounding box center [1228, 25] width 43 height 13
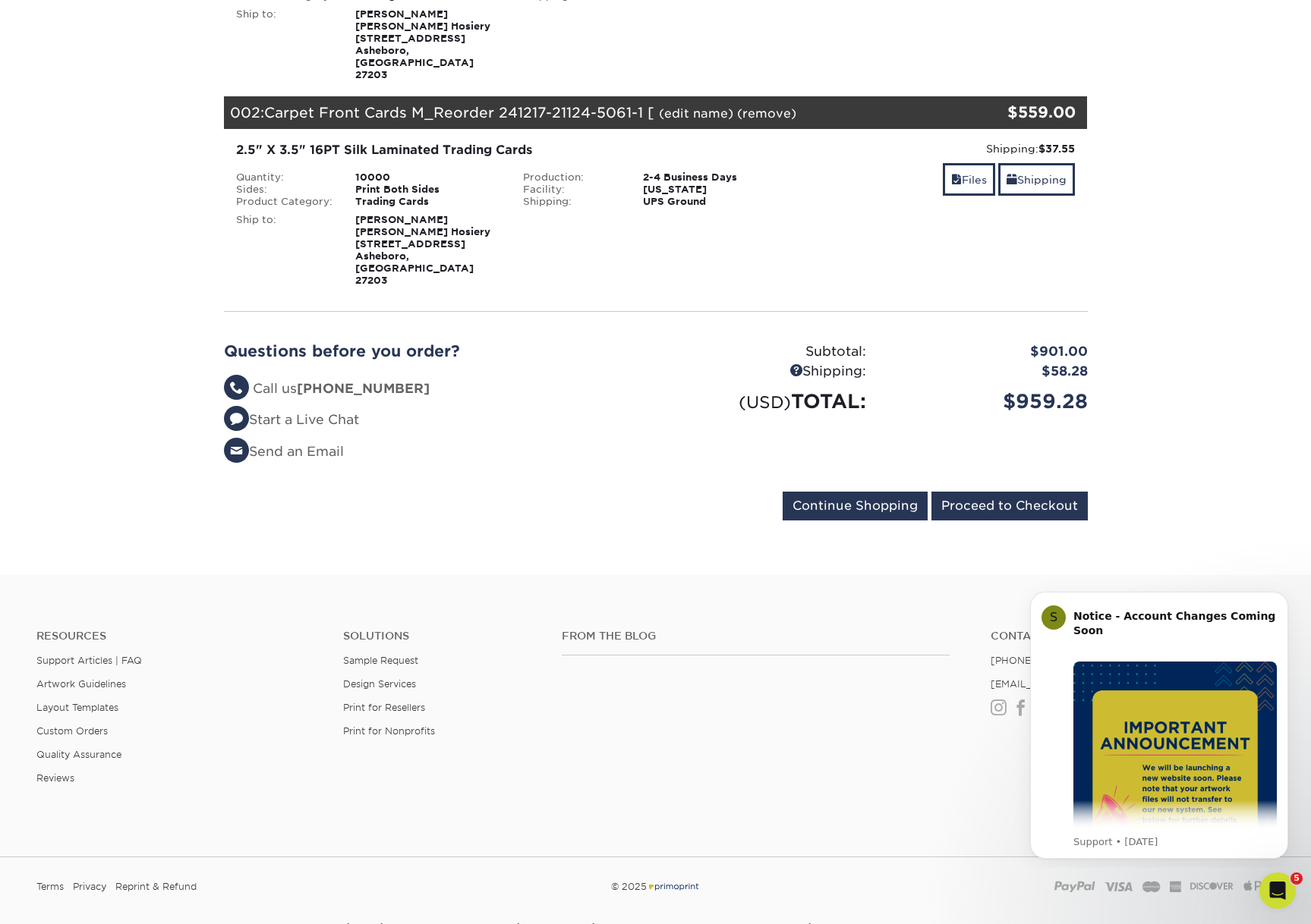
scroll to position [373, 0]
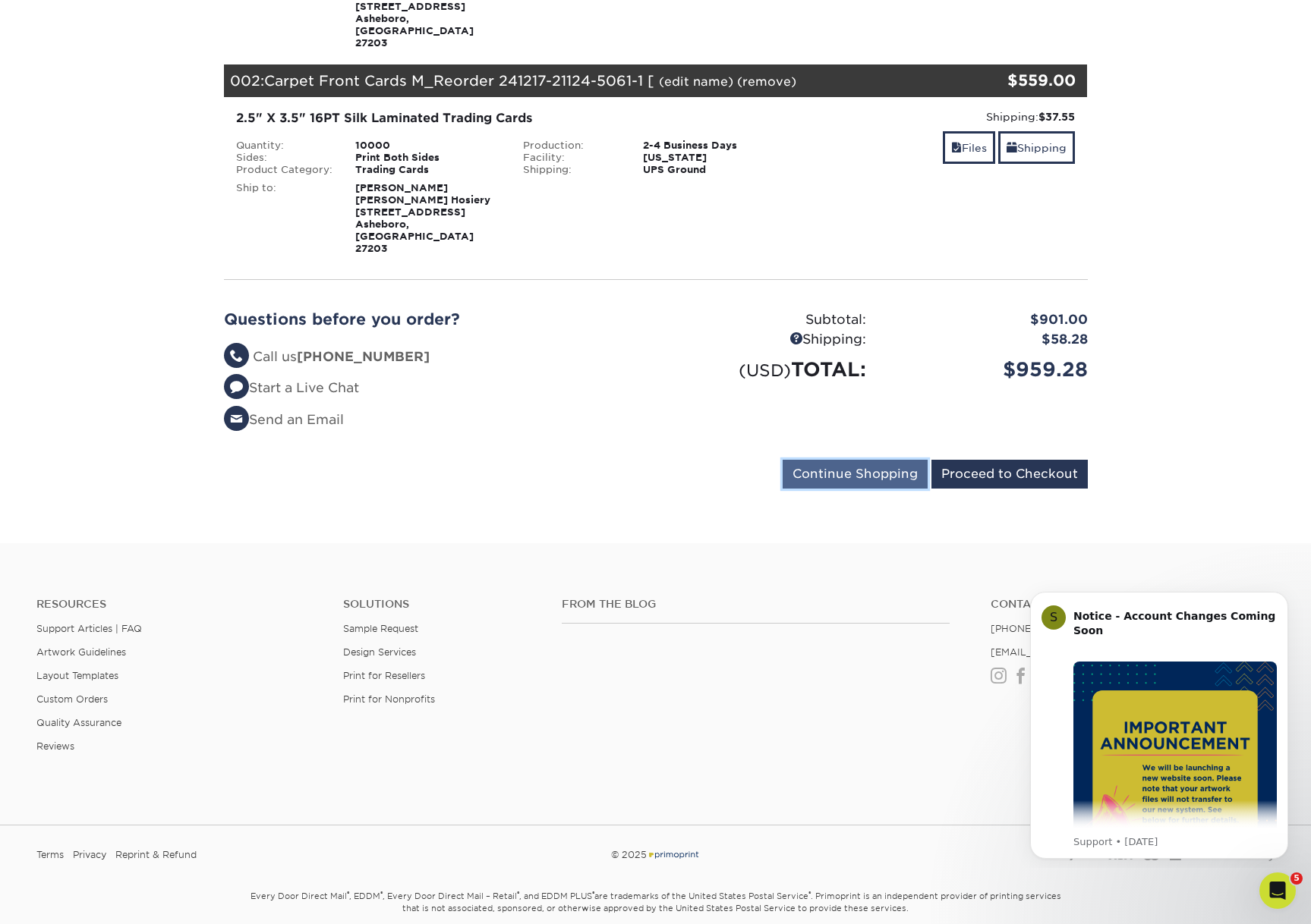
click at [835, 460] on input "Continue Shopping" at bounding box center [855, 474] width 145 height 29
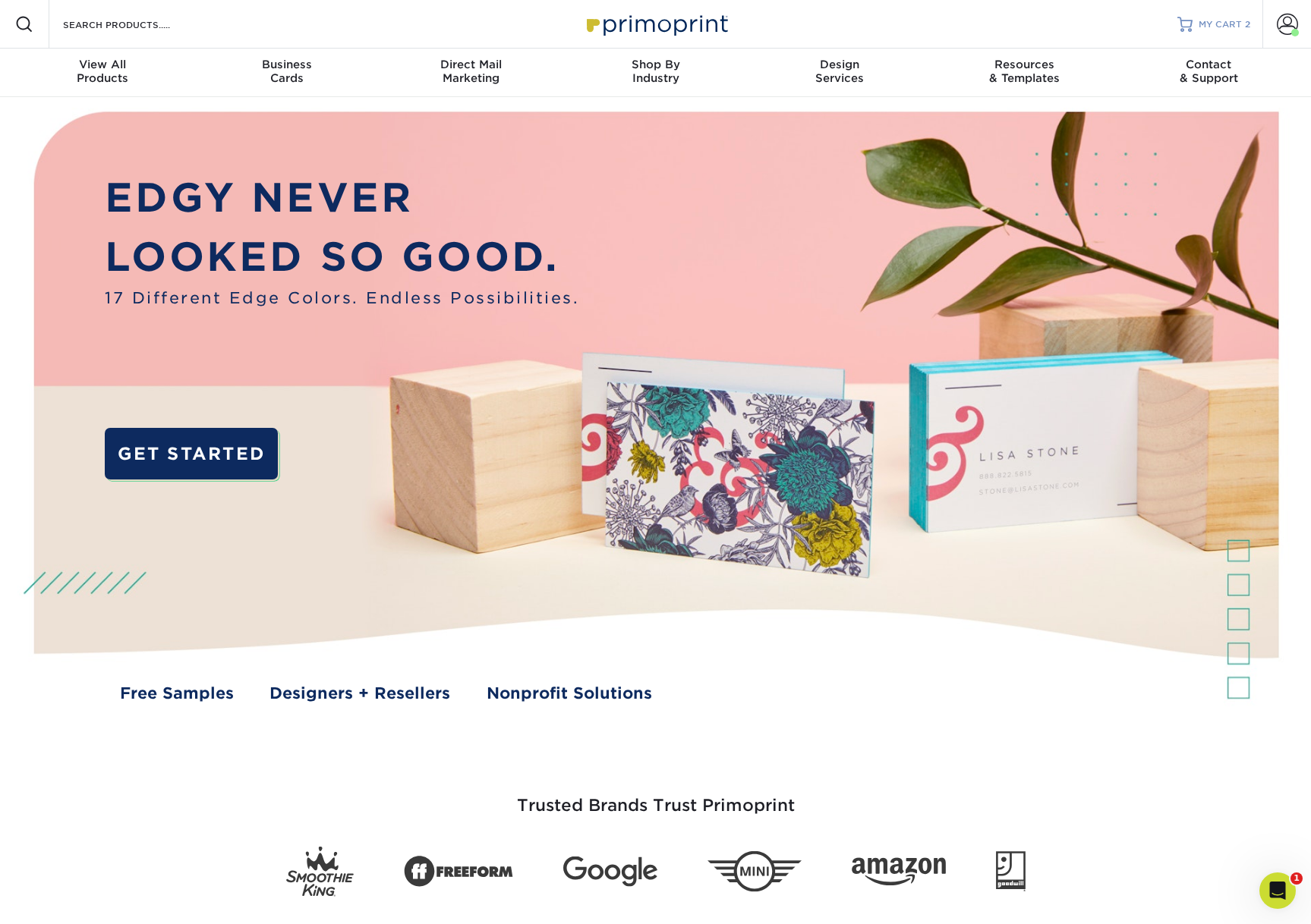
click at [1222, 29] on span "MY CART" at bounding box center [1220, 25] width 43 height 13
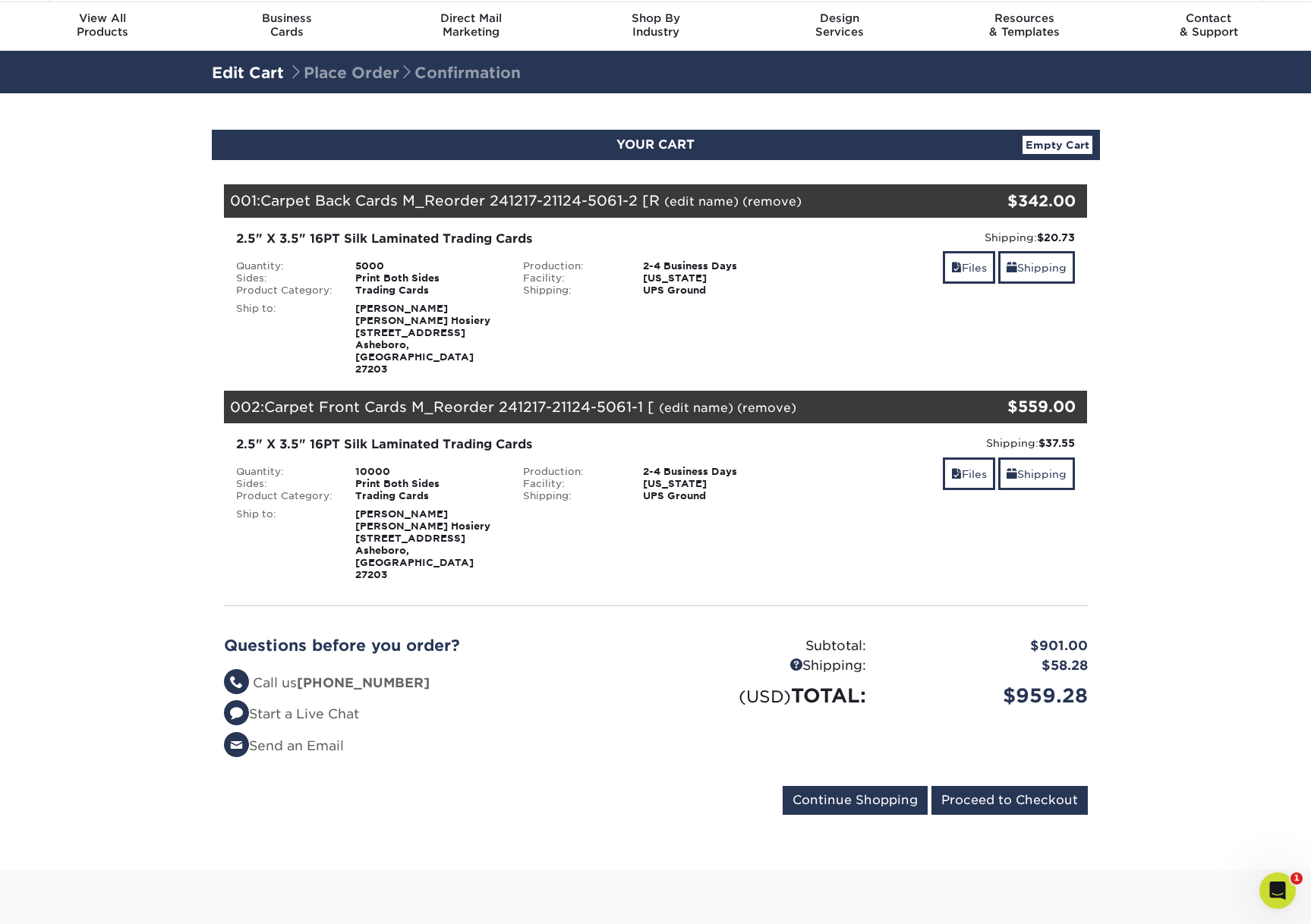
scroll to position [101, 0]
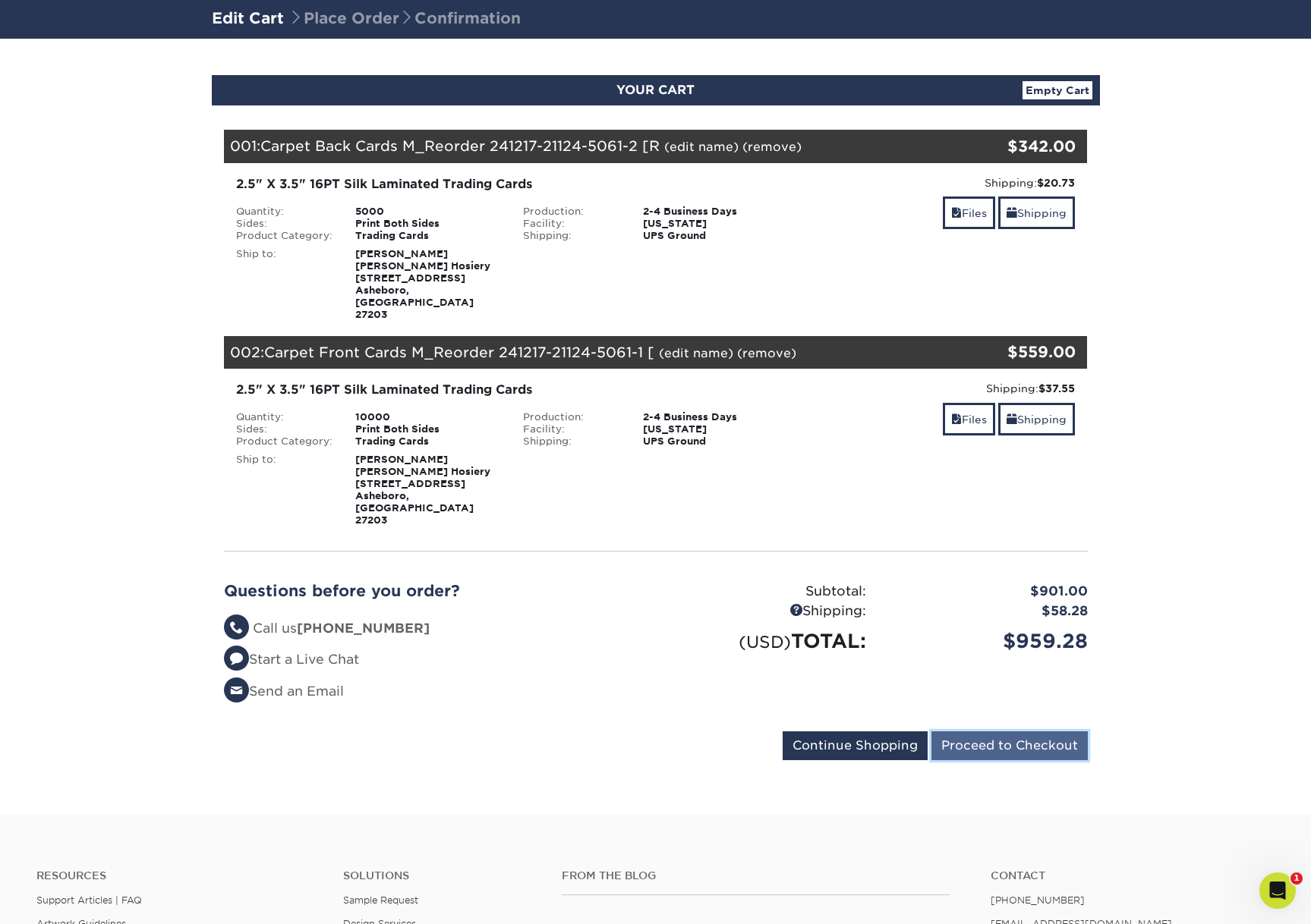
click at [1007, 731] on input "Proceed to Checkout" at bounding box center [1010, 746] width 156 height 29
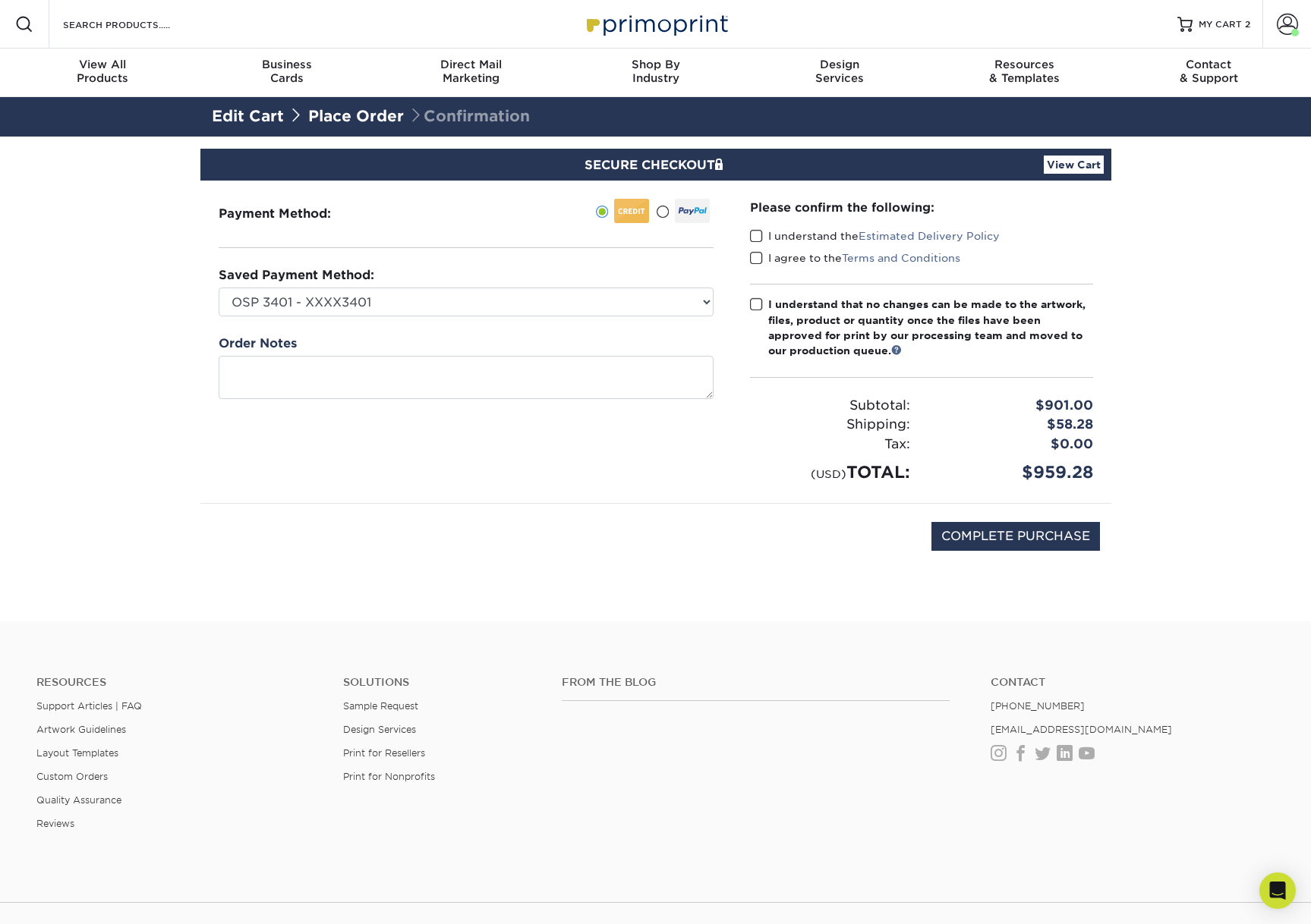
click at [621, 303] on select "OSP 3401 - XXXX3401 Visa - XXXX4183 Visa - XXXX1548 New Credit Card" at bounding box center [465, 302] width 495 height 29
select select "69905"
click at [218, 288] on select "OSP 3401 - XXXX3401 Visa - XXXX4183 Visa - XXXX1548 New Credit Card" at bounding box center [465, 302] width 495 height 29
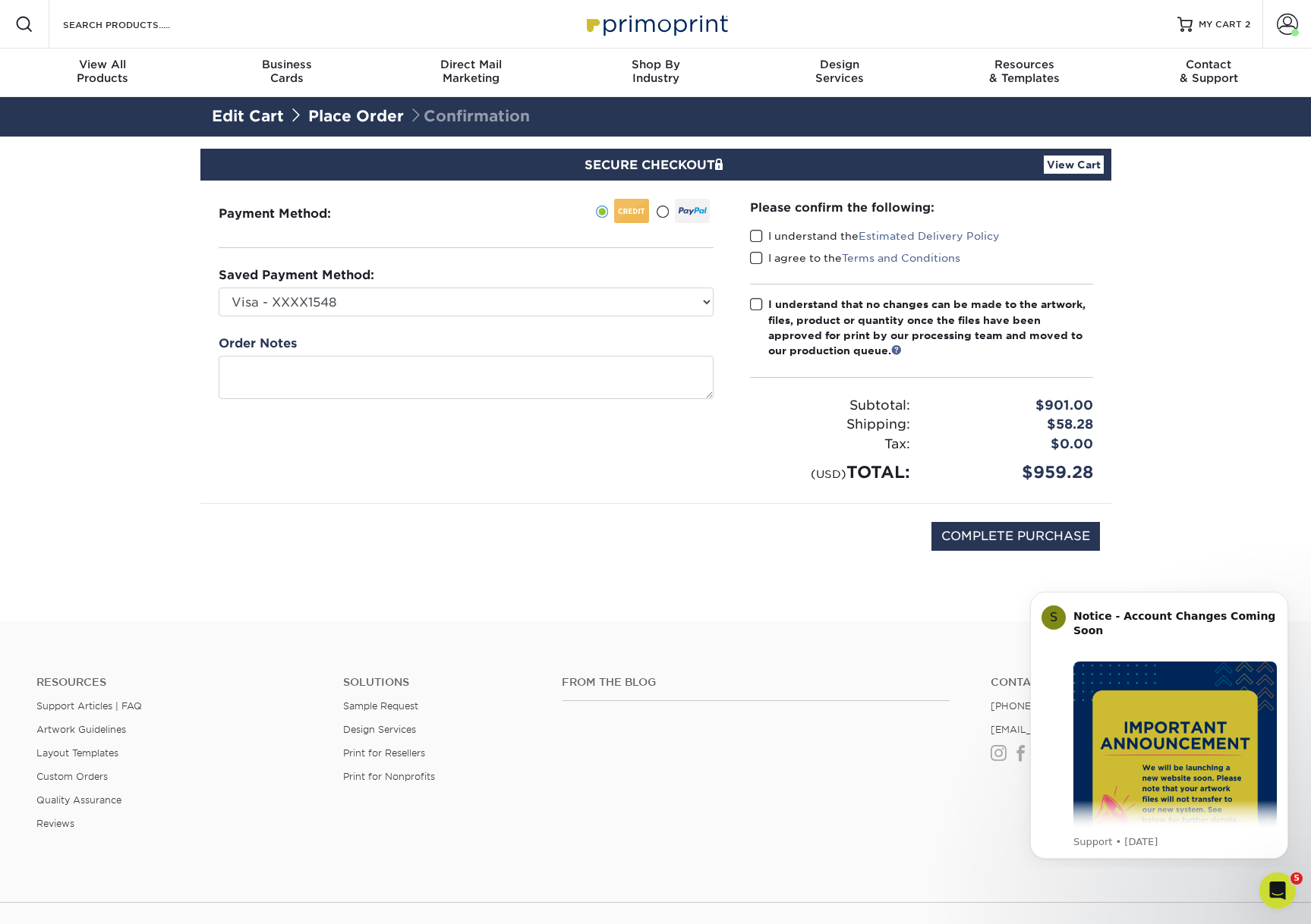
click at [757, 234] on span at bounding box center [756, 237] width 13 height 14
click at [0, 0] on input "I understand the Estimated Delivery Policy" at bounding box center [0, 0] width 0 height 0
click at [755, 257] on span at bounding box center [756, 258] width 13 height 14
click at [0, 0] on input "I agree to the Terms and Conditions" at bounding box center [0, 0] width 0 height 0
click at [752, 301] on span at bounding box center [756, 304] width 13 height 14
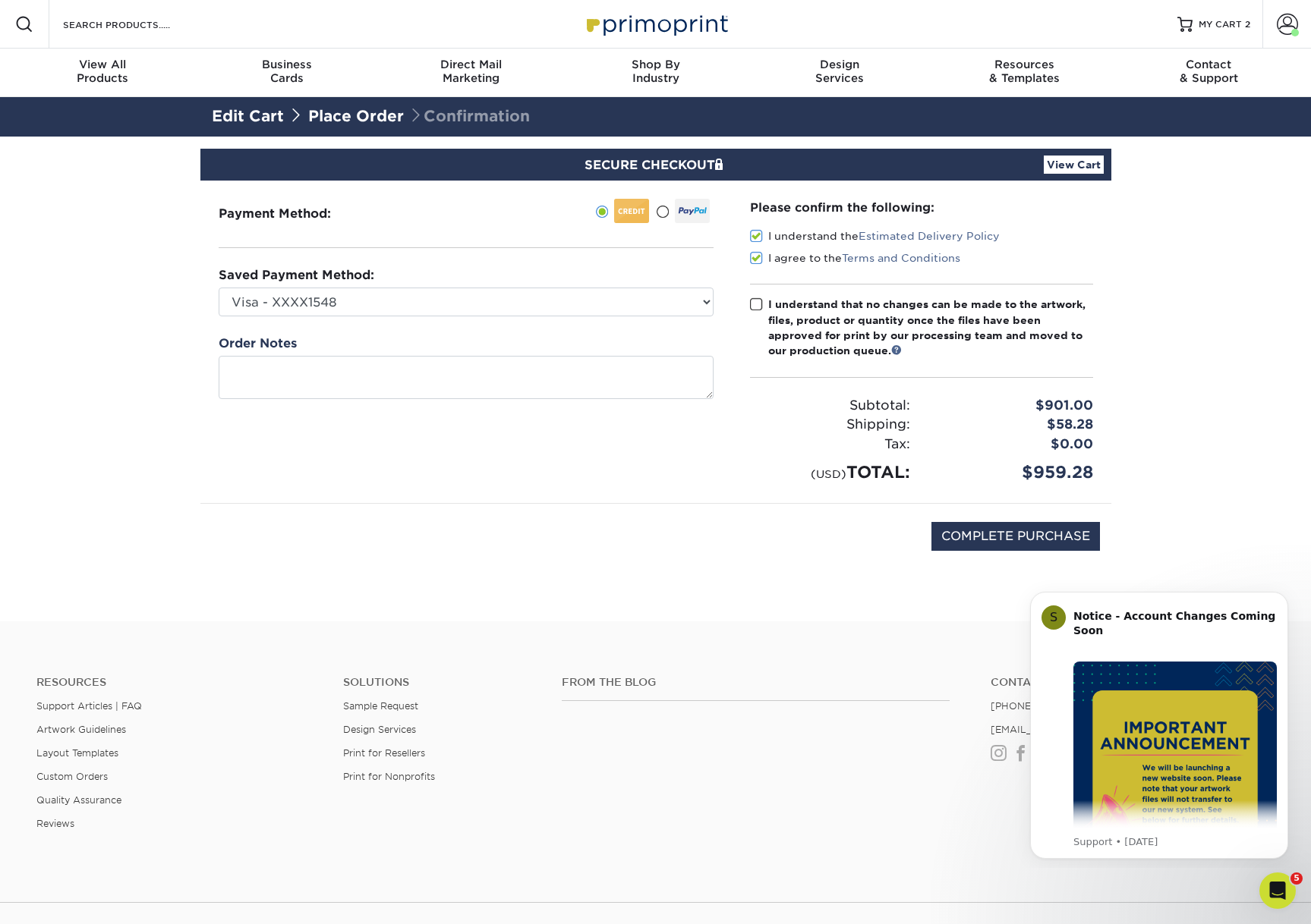
click at [0, 0] on input "I understand that no changes can be made to the artwork, files, product or quan…" at bounding box center [0, 0] width 0 height 0
click at [1012, 543] on input "COMPLETE PURCHASE" at bounding box center [1015, 536] width 168 height 29
type input "PROCESSING, PLEASE WAIT..."
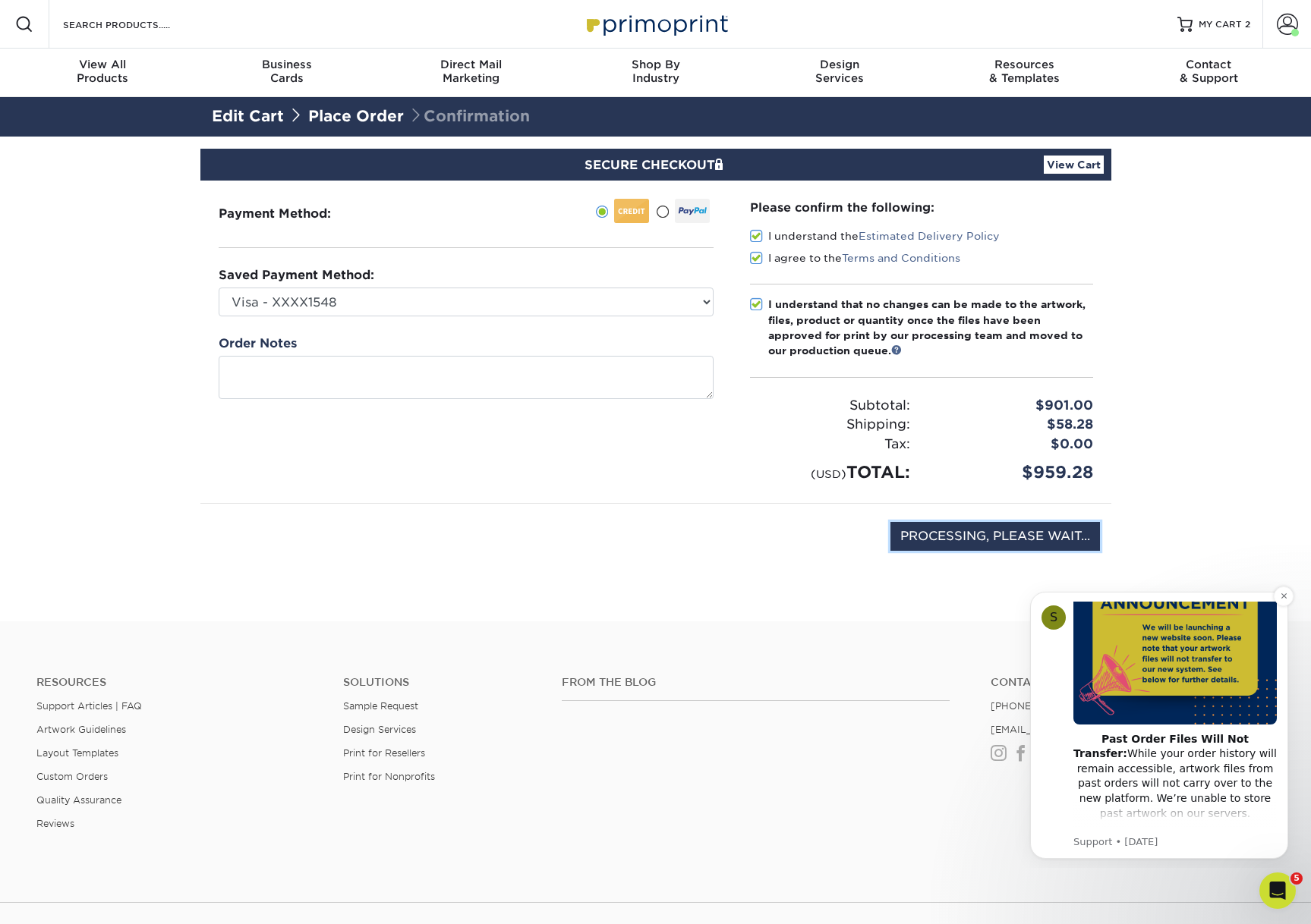
scroll to position [100, 0]
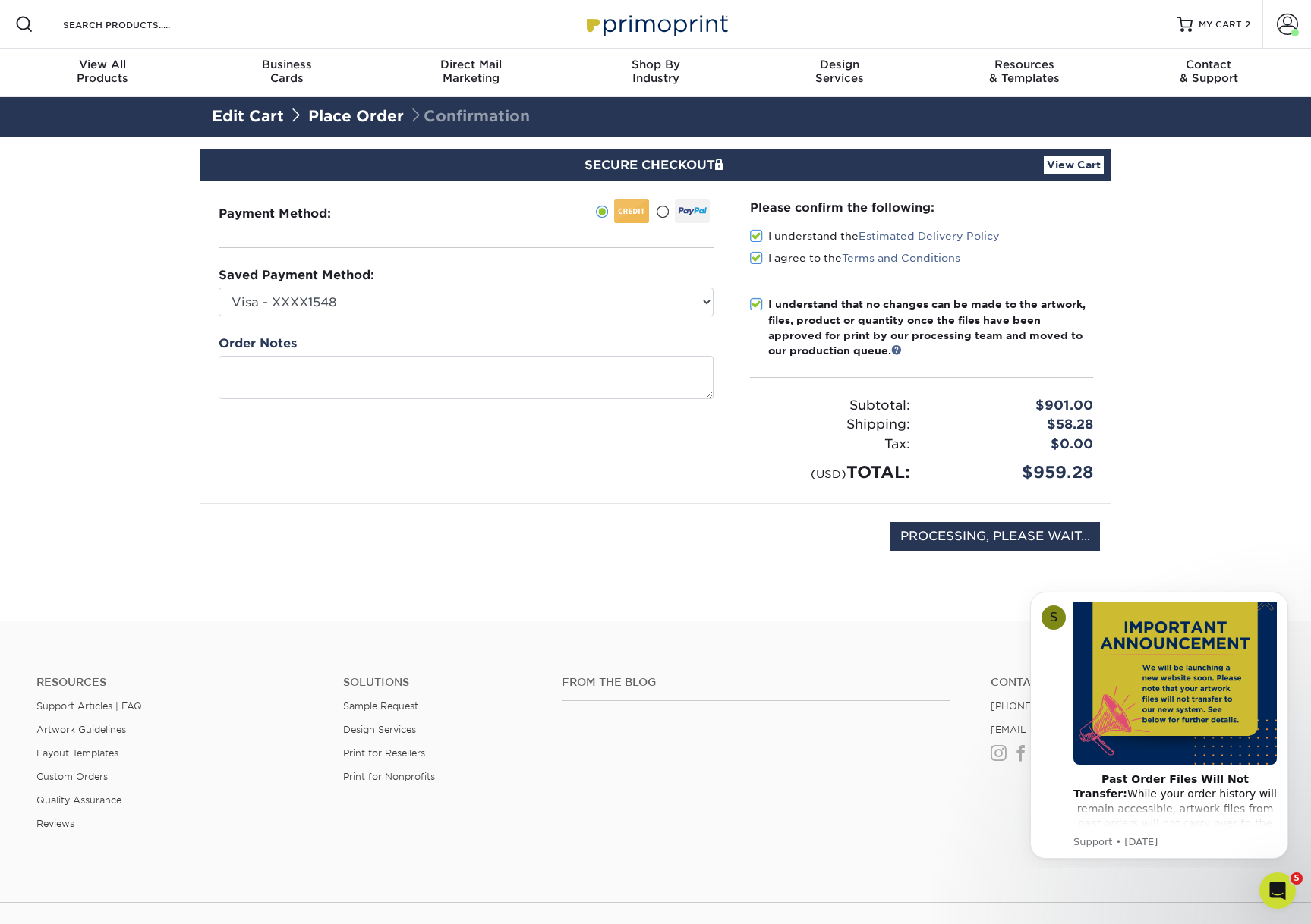
click at [1242, 478] on section "SECURE CHECKOUT View Cart Payment Method: Saved Payment Method:" at bounding box center [655, 378] width 1311 height 485
click at [1277, 888] on icon "Open Intercom Messenger" at bounding box center [1274, 888] width 10 height 12
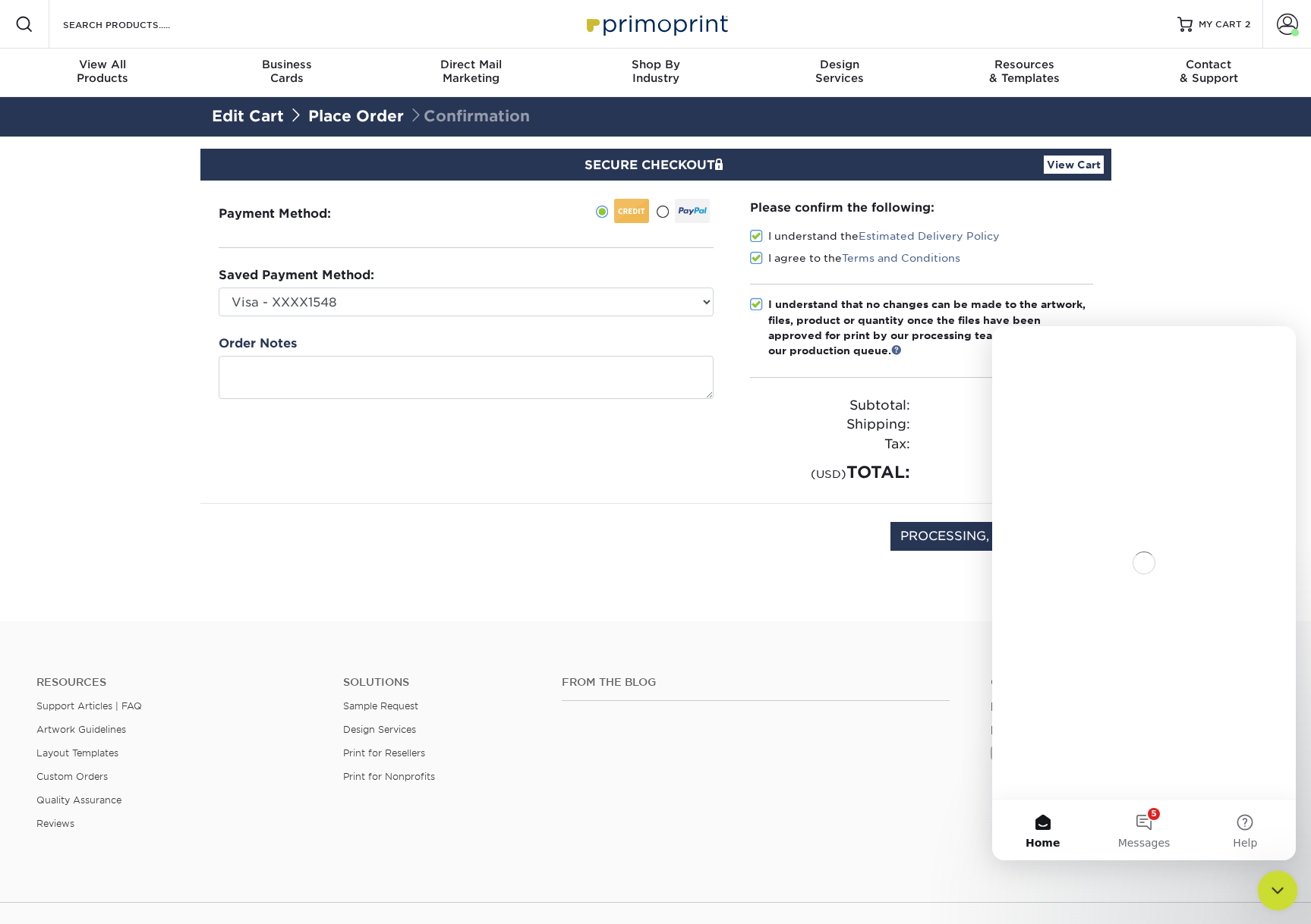
scroll to position [0, 0]
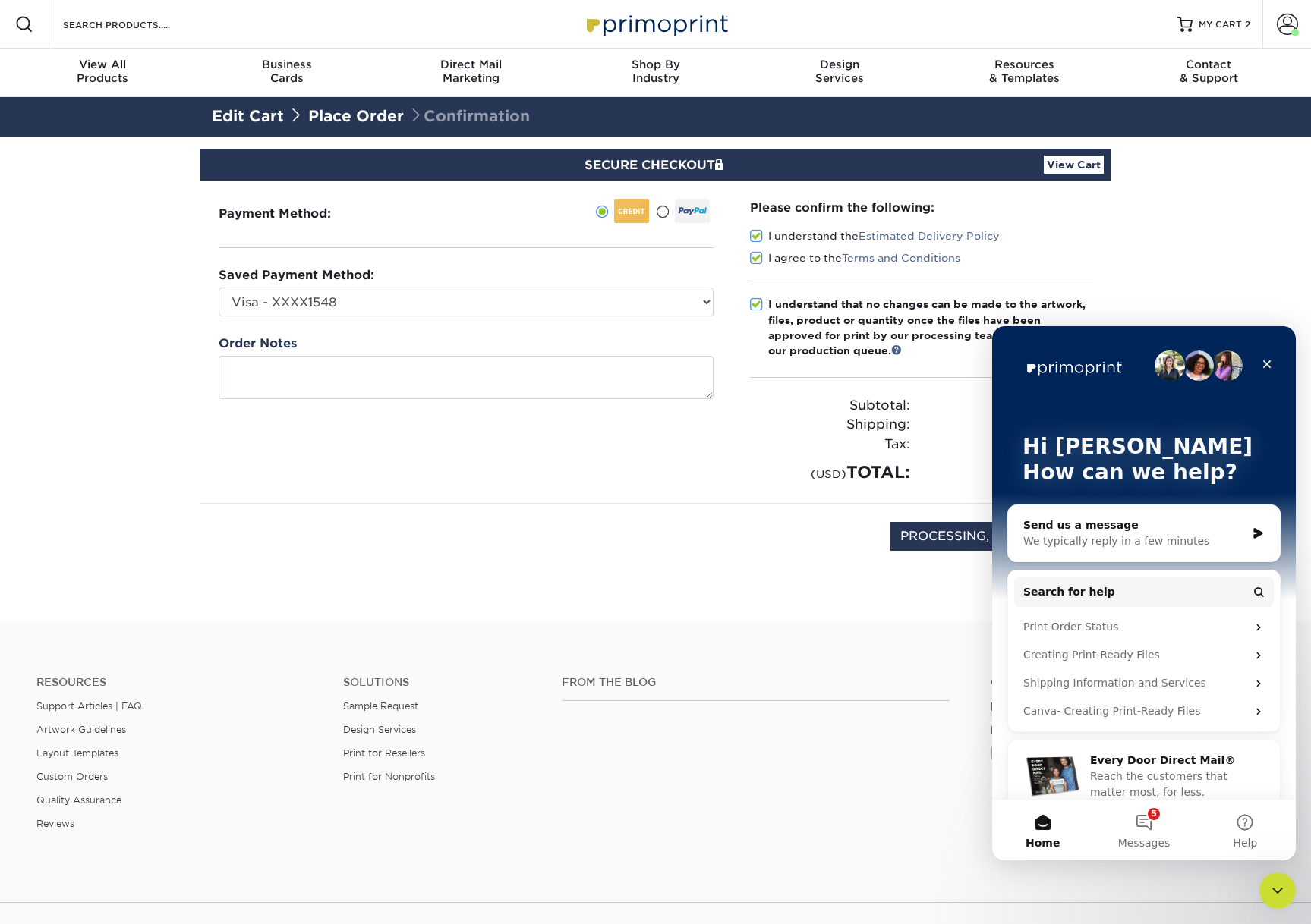
click at [917, 619] on section "SECURE CHECKOUT View Cart Payment Method: Saved Payment Method:" at bounding box center [655, 378] width 1311 height 485
click at [1273, 891] on icon "Close Intercom Messenger" at bounding box center [1275, 888] width 18 height 18
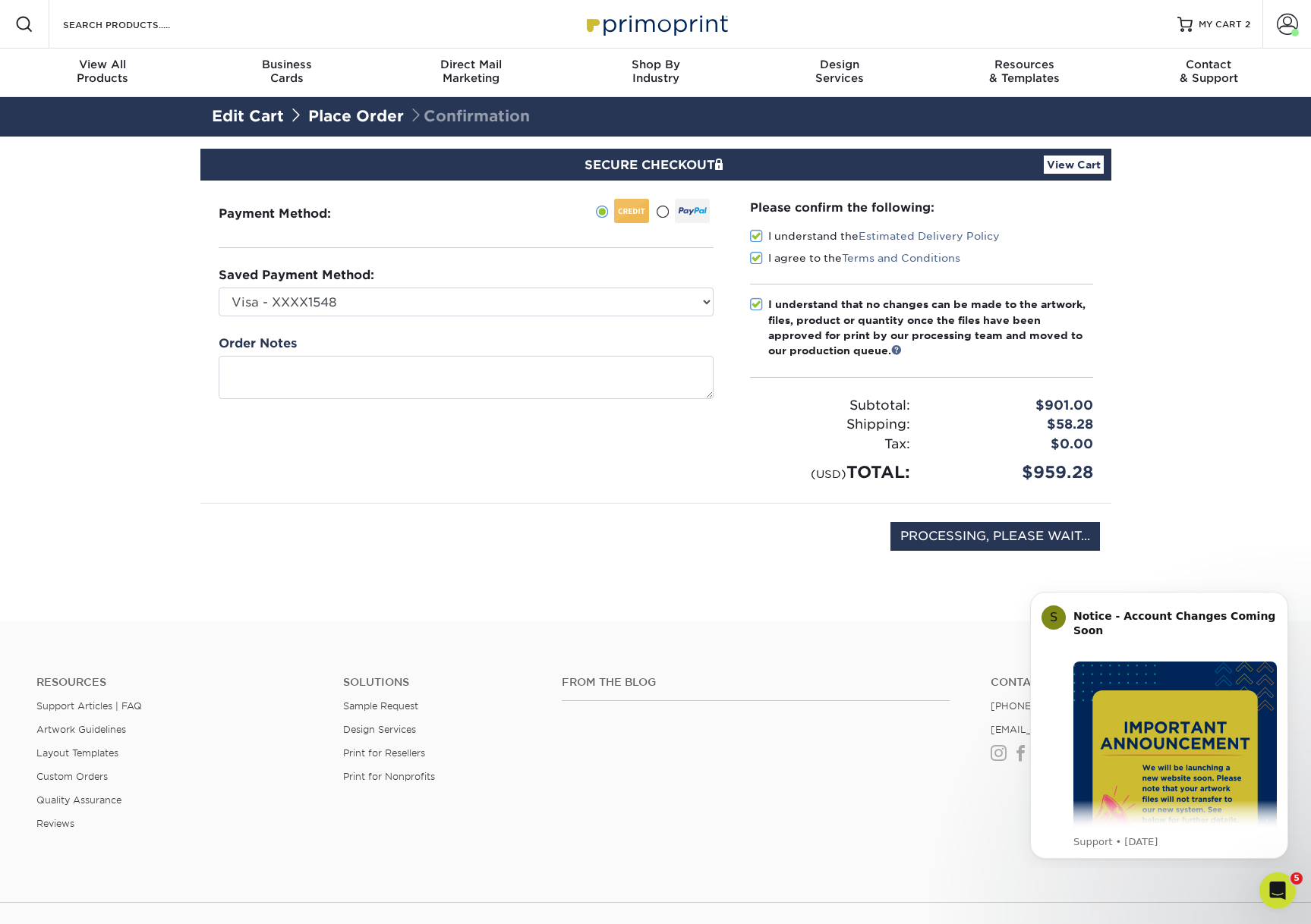
click at [948, 844] on div "From the Blog Contact [PHONE_NUMBER] [EMAIL_ADDRESS][DOMAIN_NAME] Instagram Fac…" at bounding box center [918, 765] width 736 height 178
